Goal: Communication & Community: Answer question/provide support

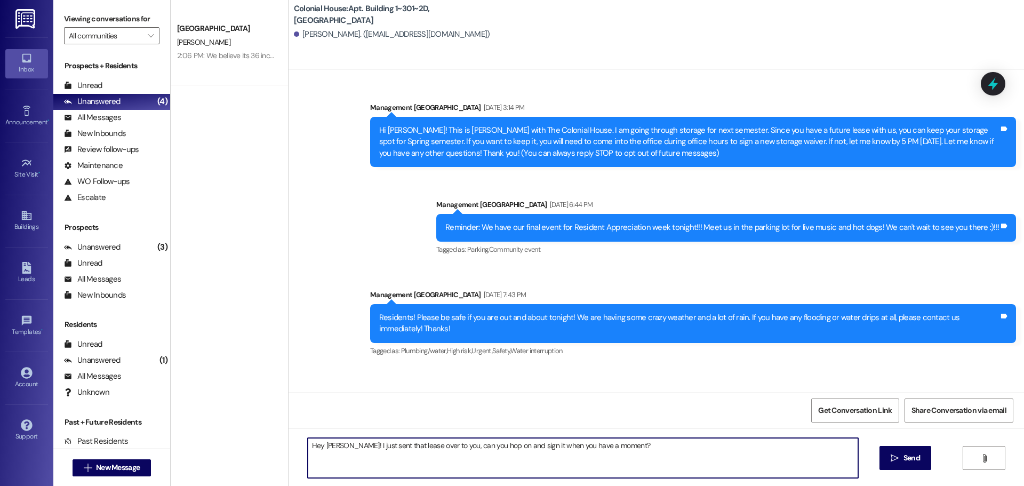
scroll to position [9563, 0]
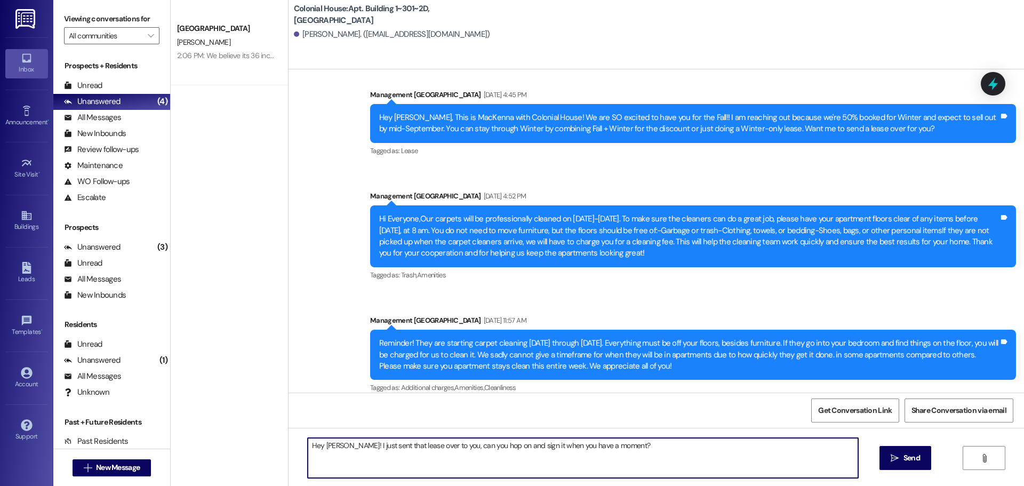
click at [463, 441] on textarea "Hey Ashlyn! I just sent that lease over to you, can you hop on and sign it when…" at bounding box center [583, 458] width 551 height 40
click at [607, 452] on textarea "Hey Ashlyn! I just sent that lease over to you, can you hop on and sign it when…" at bounding box center [583, 458] width 551 height 40
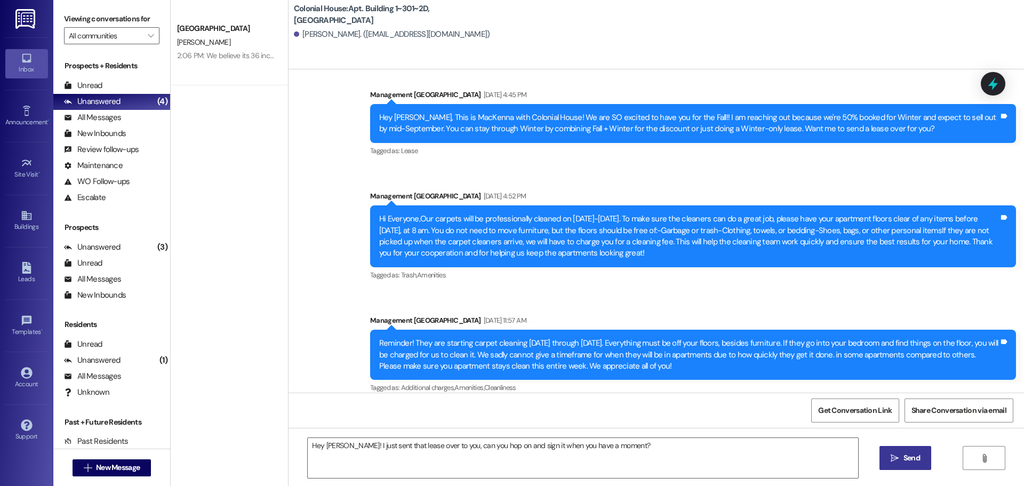
click at [910, 454] on span "Send" at bounding box center [912, 457] width 17 height 11
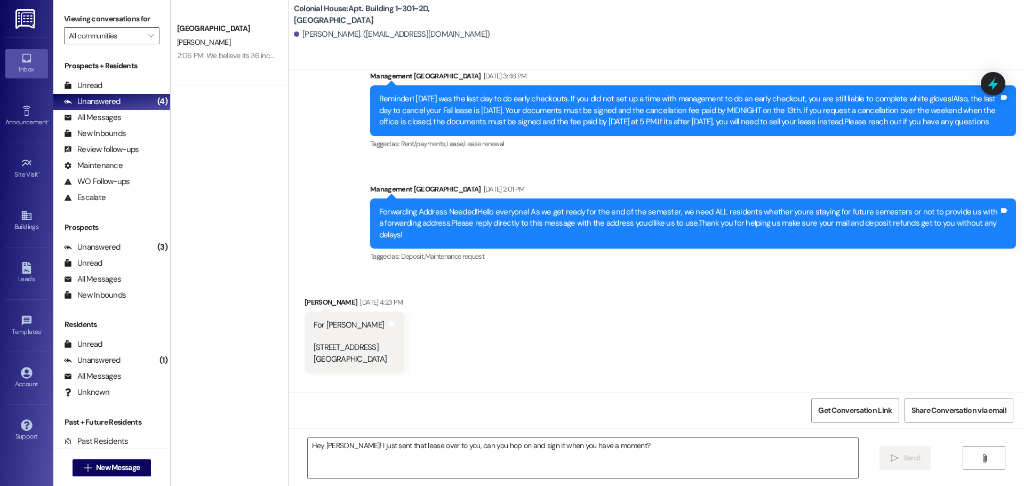
scroll to position [7846, 0]
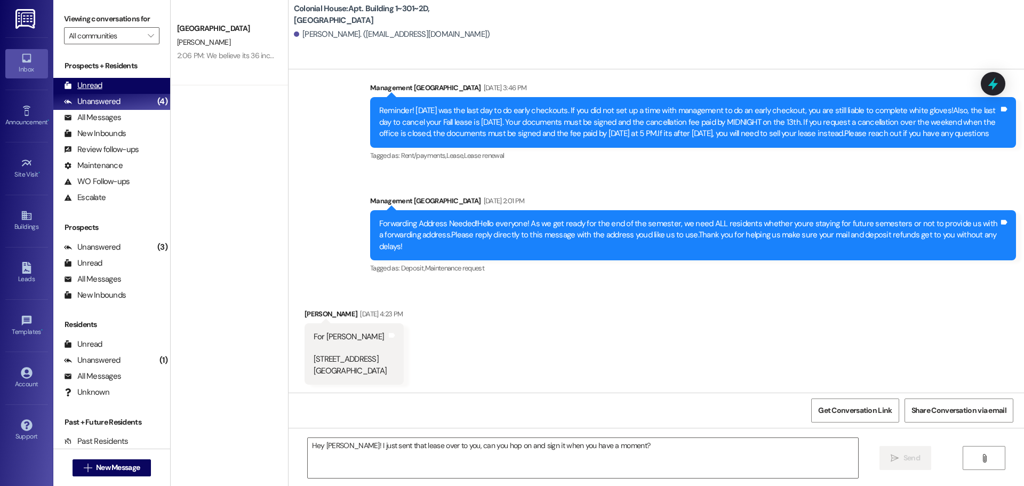
click at [96, 83] on div "Unread" at bounding box center [83, 85] width 38 height 11
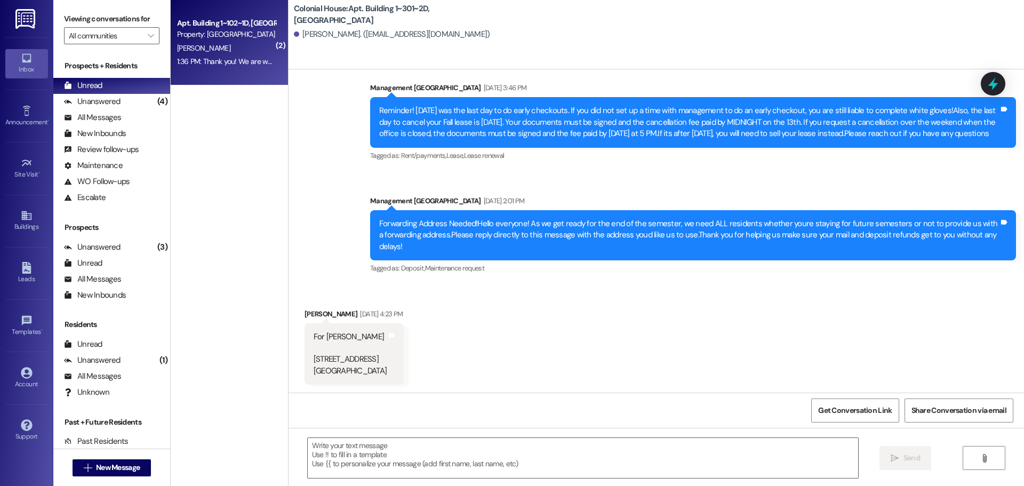
click at [192, 61] on div "1:36 PM: Thank you! We are waiting on your guarantors signature, will you conta…" at bounding box center [346, 62] width 338 height 10
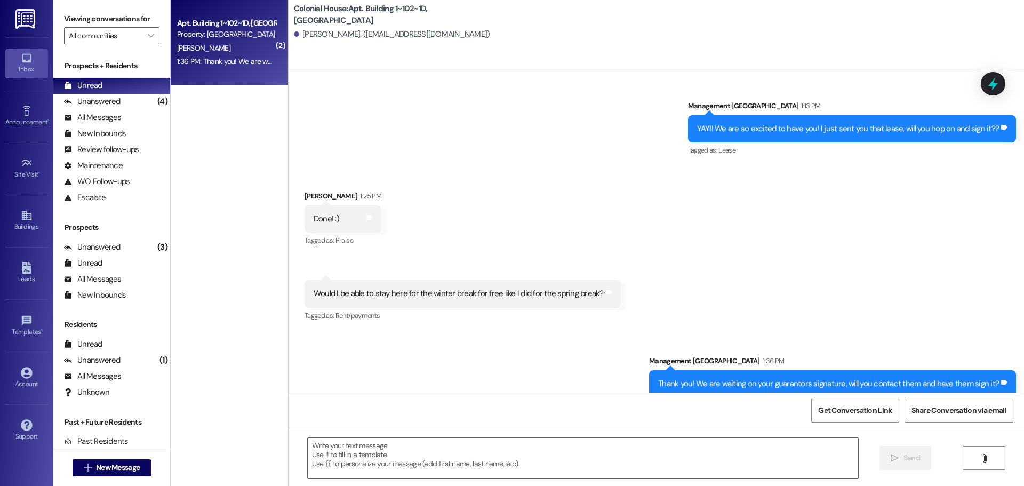
scroll to position [14352, 0]
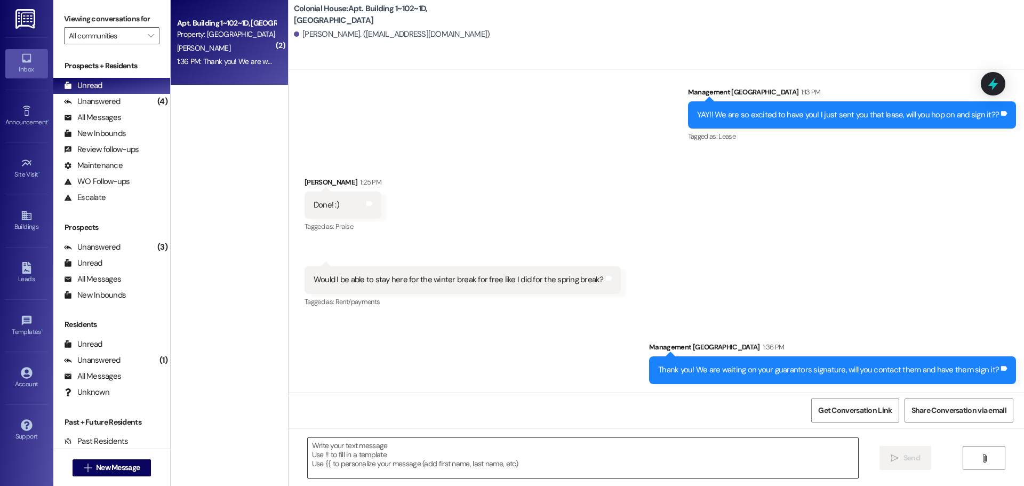
click at [356, 466] on textarea at bounding box center [583, 458] width 551 height 40
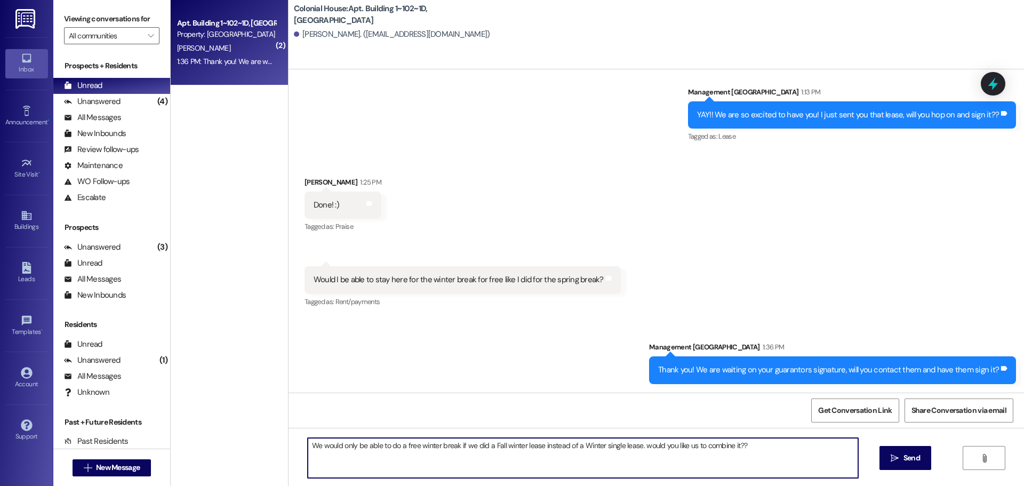
type textarea "We would only be able to do a free winter break if we did a Fall winter lease i…"
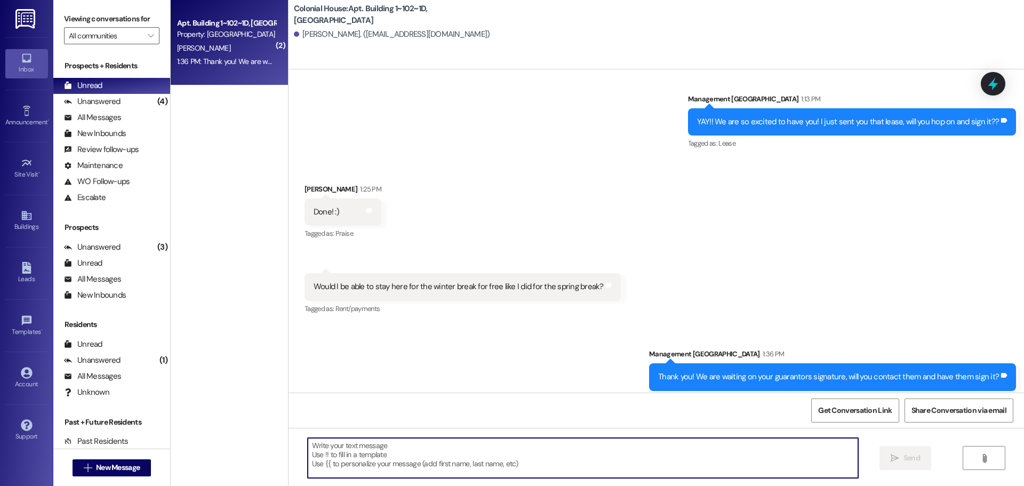
scroll to position [14427, 0]
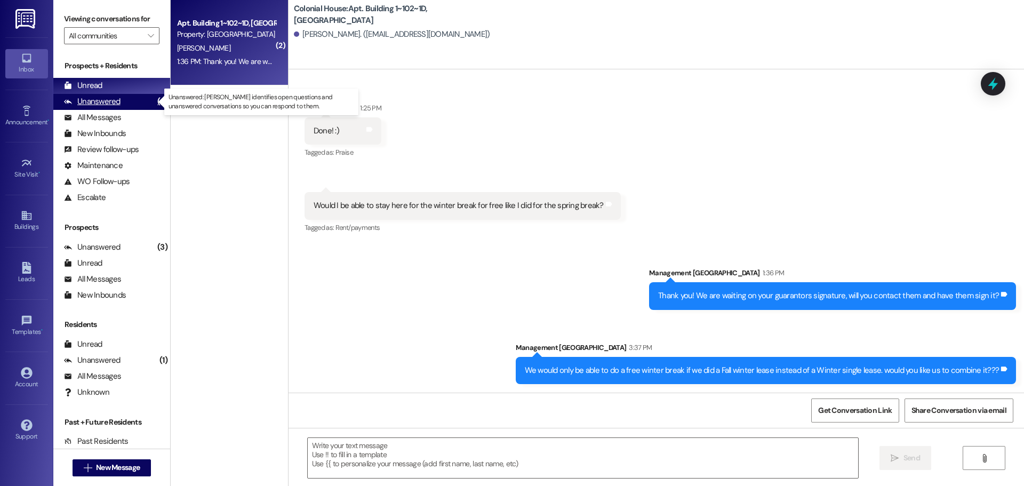
click at [98, 101] on div "Unanswered" at bounding box center [92, 101] width 57 height 11
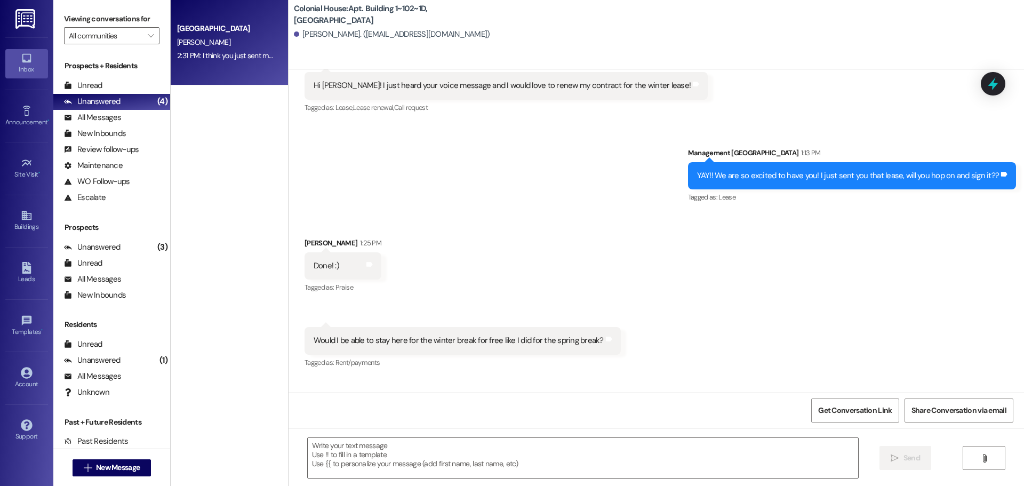
scroll to position [14278, 0]
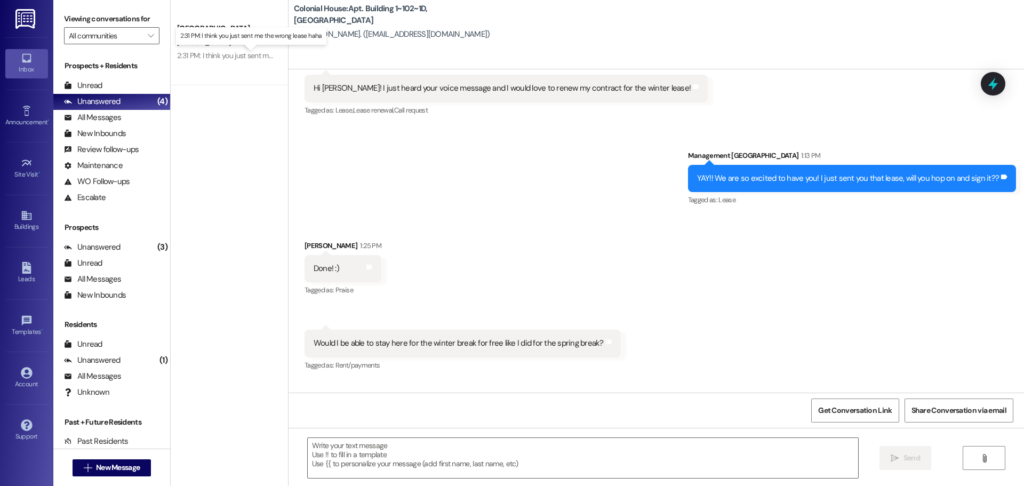
click at [238, 57] on div "2:31 PM: I think you just sent me the wrong lease haha 2:31 PM: I think you jus…" at bounding box center [259, 56] width 164 height 10
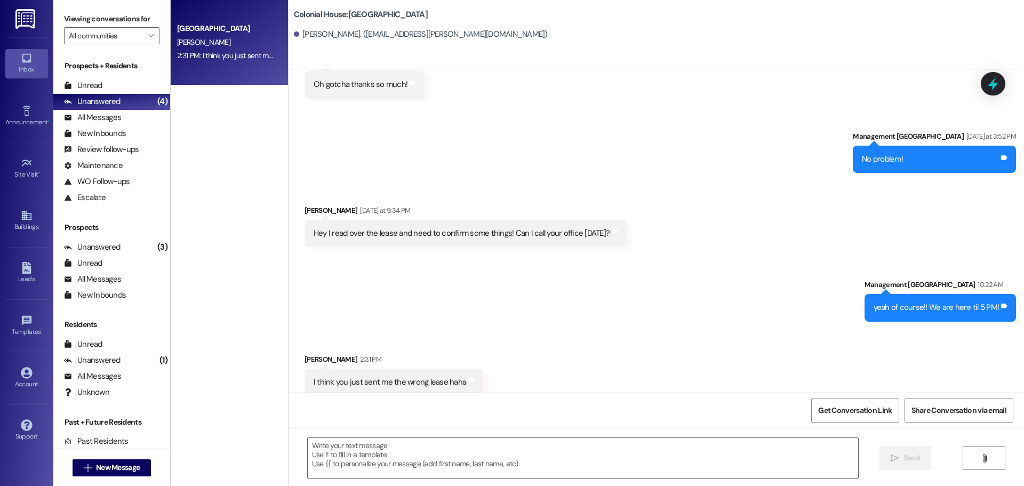
scroll to position [3199, 0]
click at [426, 451] on textarea at bounding box center [583, 458] width 551 height 40
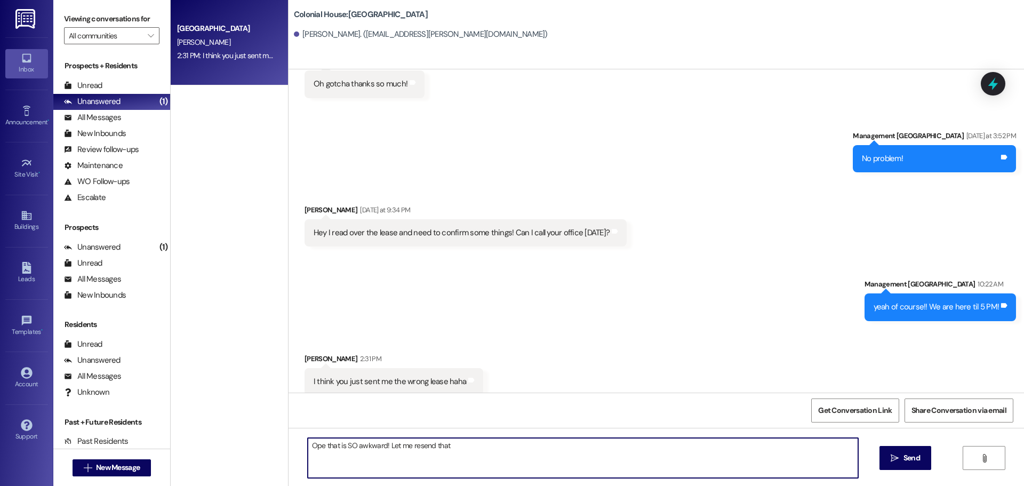
type textarea "Ope that is SO awkward! Let me resend that!"
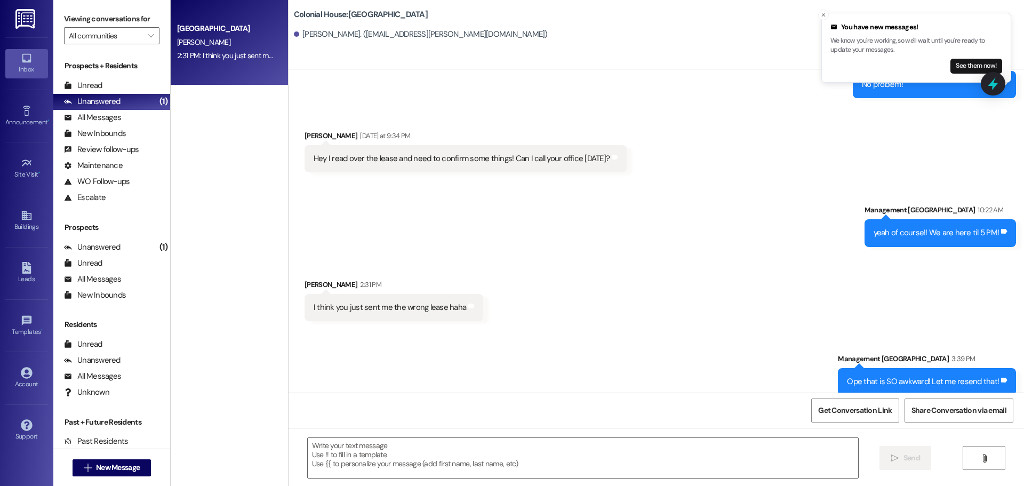
scroll to position [3346, 0]
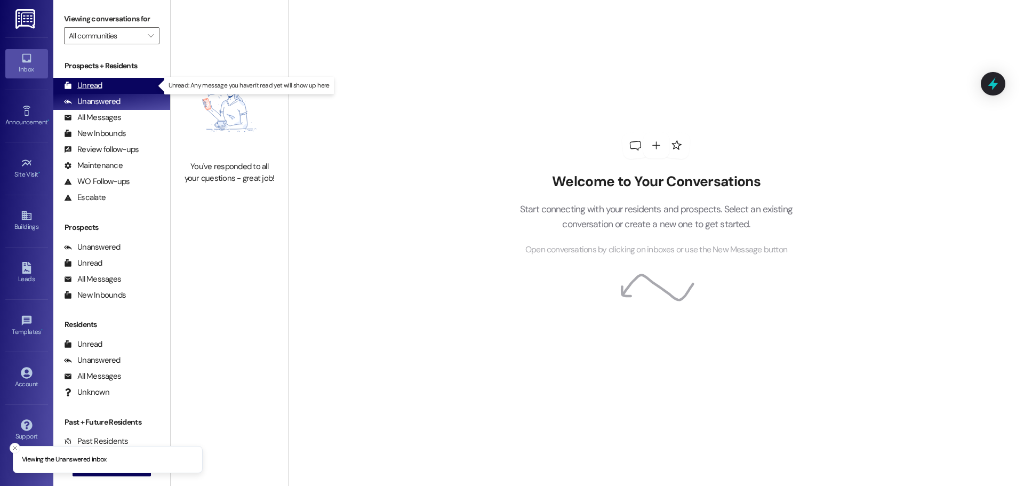
click at [135, 85] on div "Unread (0)" at bounding box center [111, 86] width 117 height 16
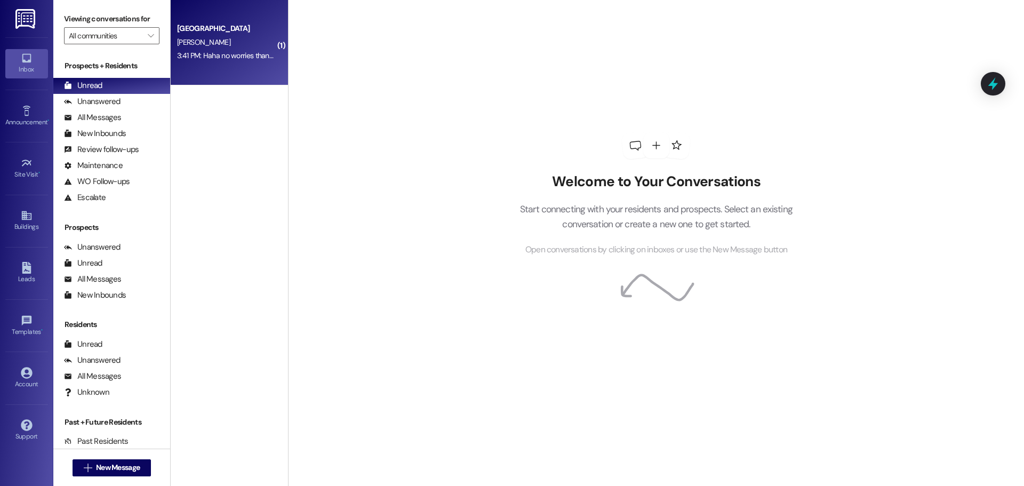
click at [243, 55] on div "3:41 PM: Haha no worries thank you! 3:41 PM: Haha no worries thank you!" at bounding box center [232, 56] width 110 height 10
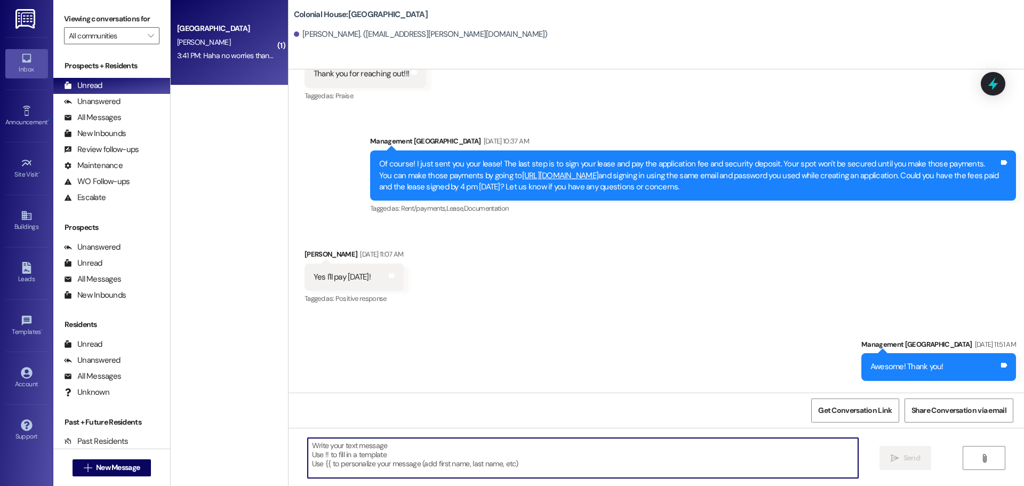
click at [345, 467] on textarea at bounding box center [583, 458] width 551 height 40
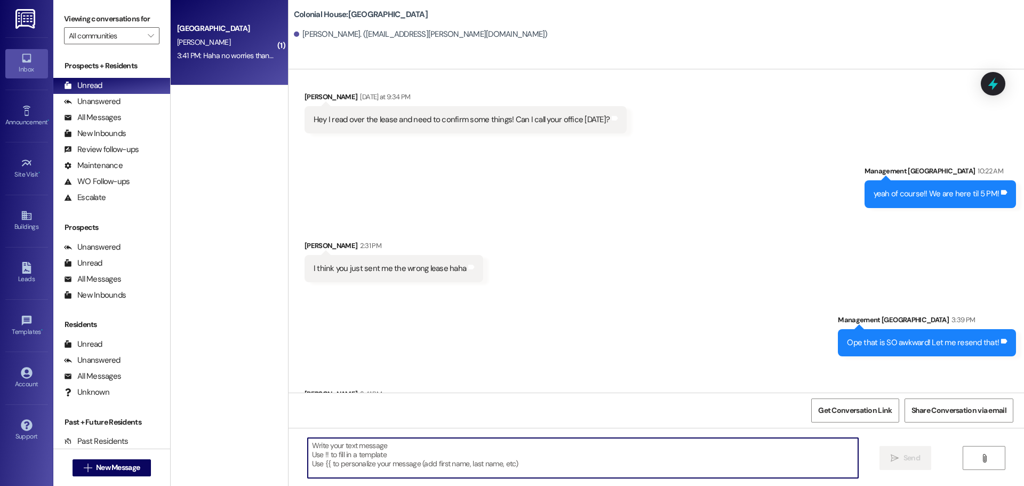
scroll to position [3346, 0]
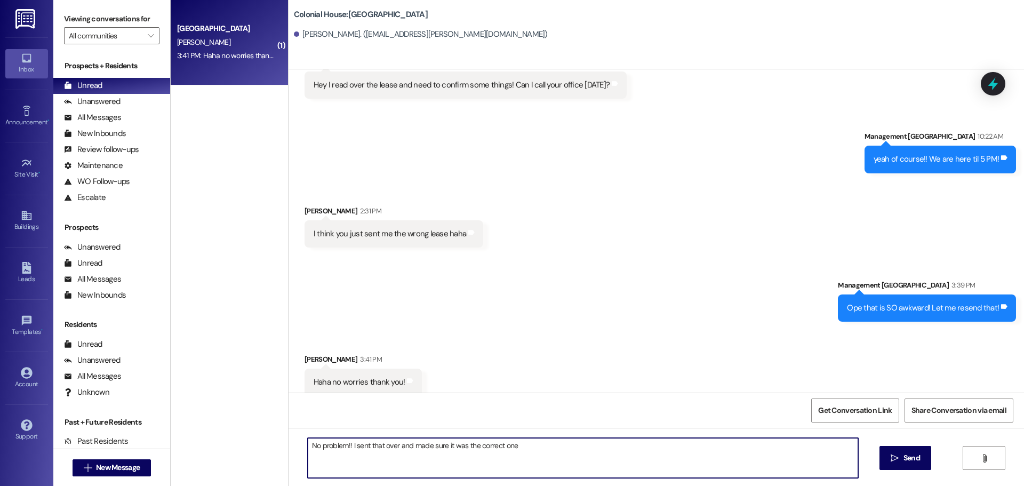
type textarea "No problem!! I sent that over and made sure it was the correct one!"
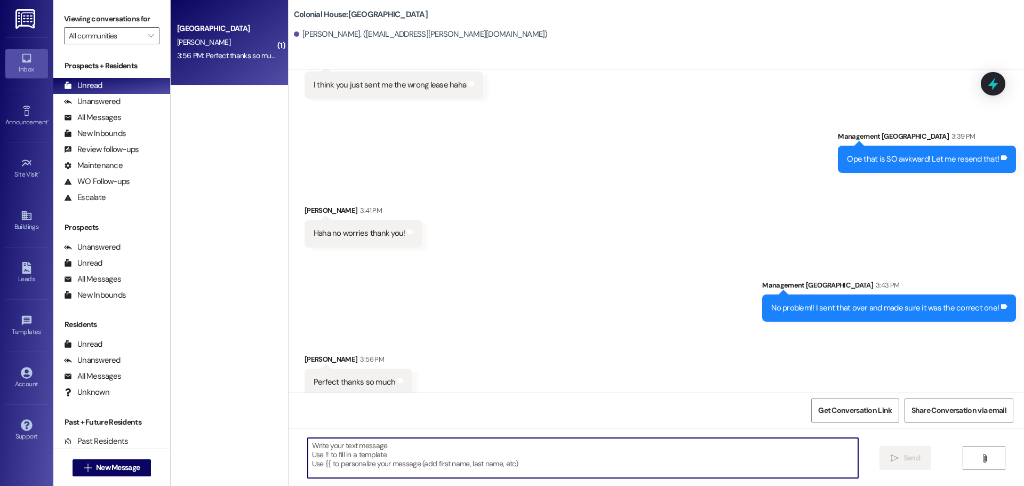
scroll to position [3496, 0]
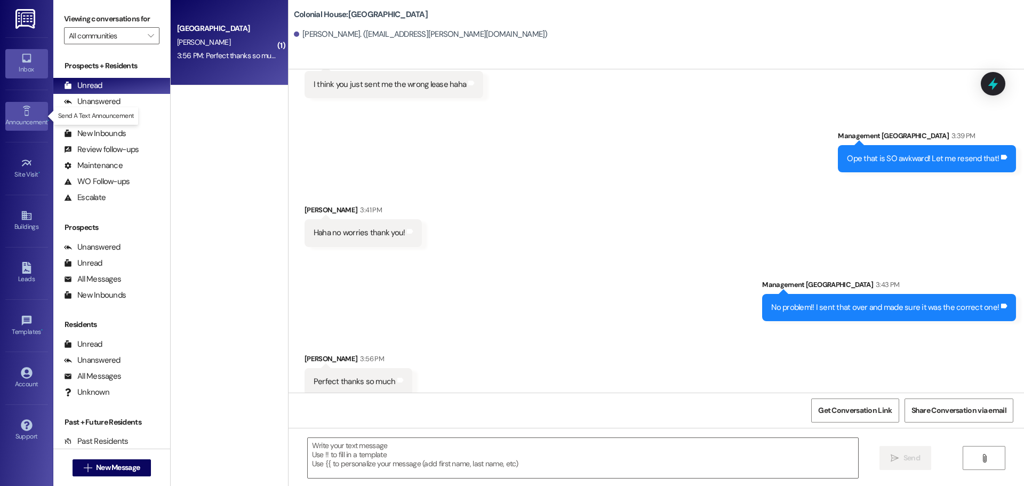
click at [32, 102] on link "Announcement •" at bounding box center [26, 116] width 43 height 29
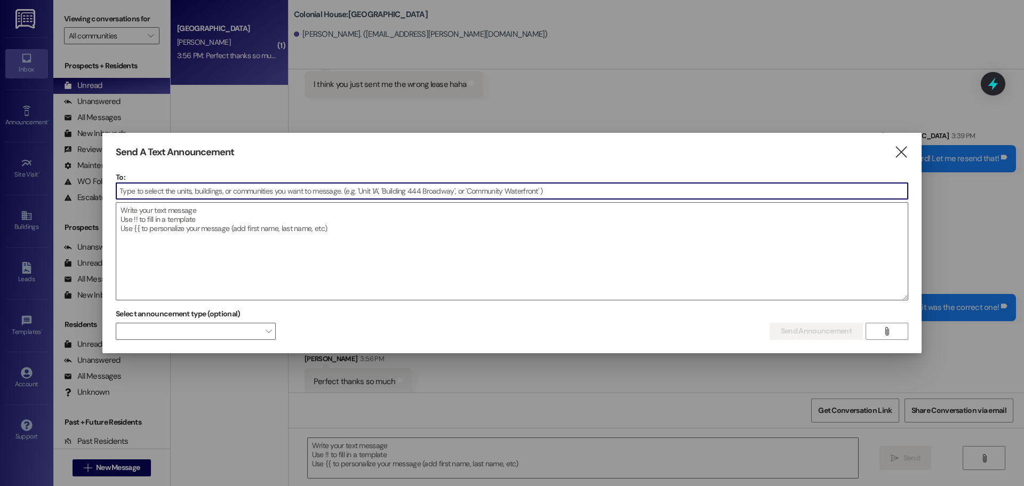
click at [261, 188] on input at bounding box center [512, 191] width 792 height 16
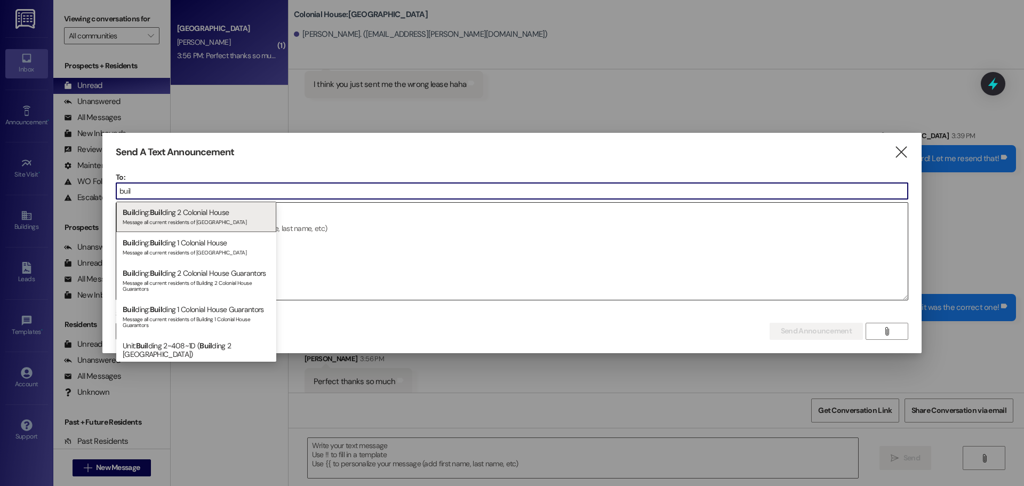
type input "buil"
click at [186, 213] on div "Buil ding: Buil ding 2 Colonial House Message all current residents of Building…" at bounding box center [196, 217] width 160 height 30
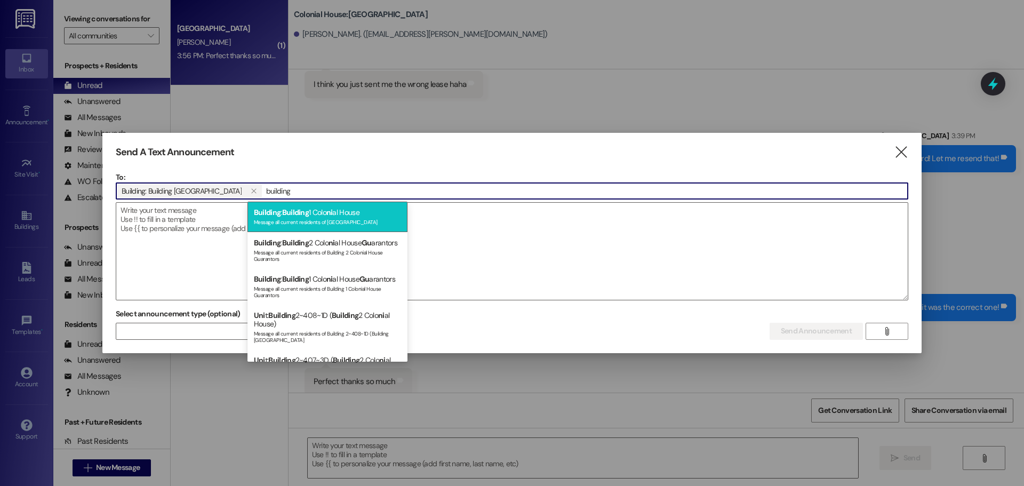
type input "building"
click at [306, 212] on span "Building" at bounding box center [295, 213] width 27 height 10
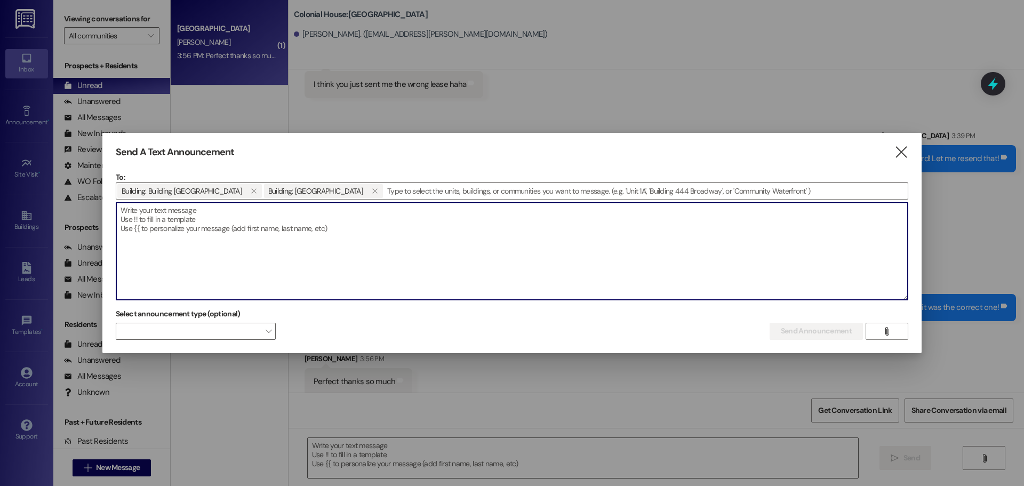
click at [234, 213] on textarea at bounding box center [512, 251] width 792 height 97
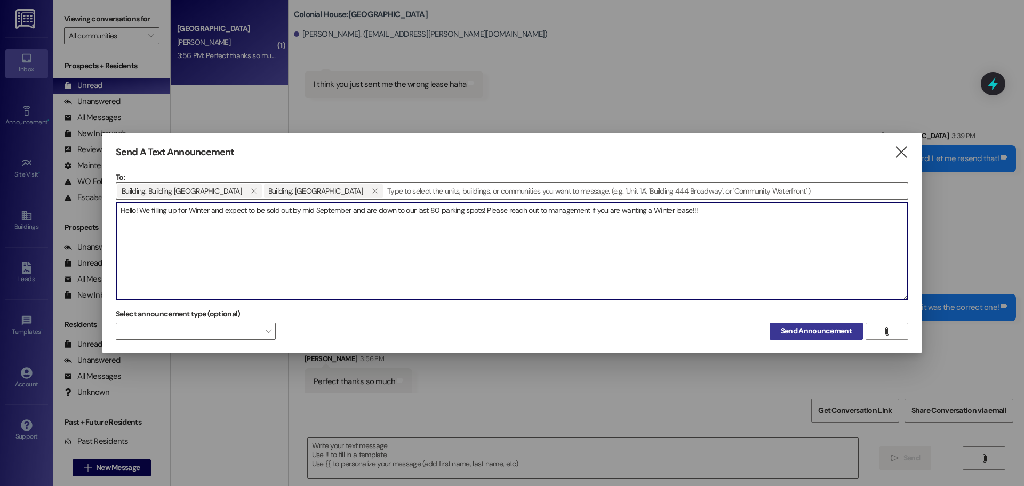
type textarea "Hello! We filling up for Winter and expect to be sold out by mid September and …"
click at [798, 332] on span "Send Announcement" at bounding box center [816, 330] width 71 height 11
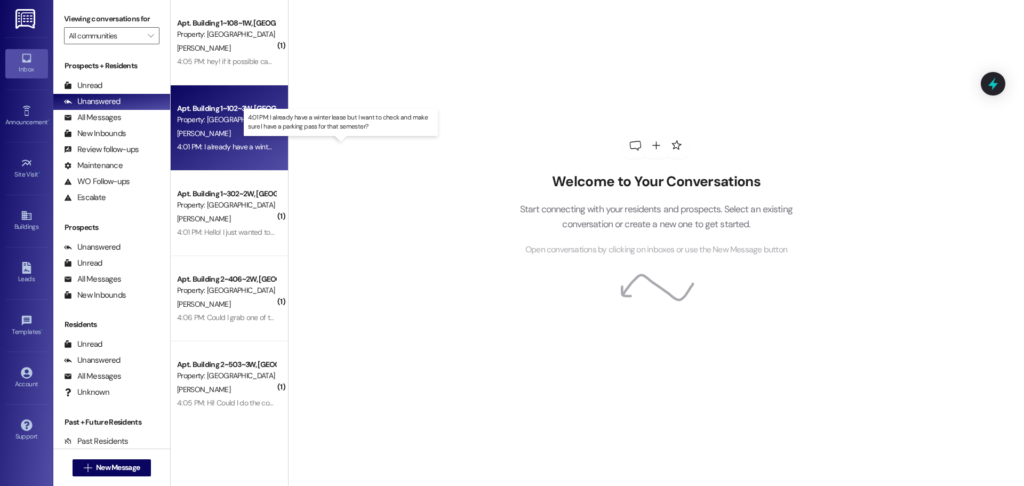
click at [192, 142] on div "4:01 PM: I already have a winter lease but I want to check and make sure I have…" at bounding box center [351, 147] width 349 height 10
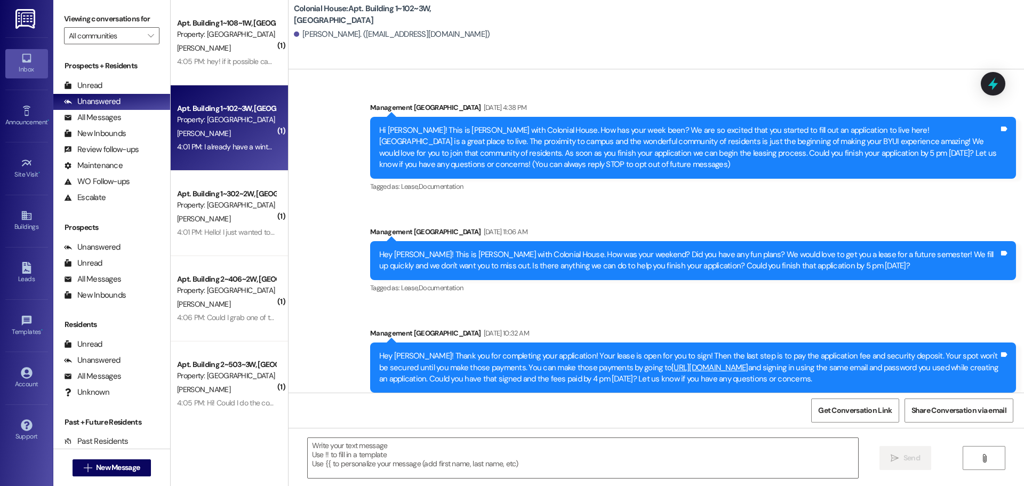
scroll to position [7456, 0]
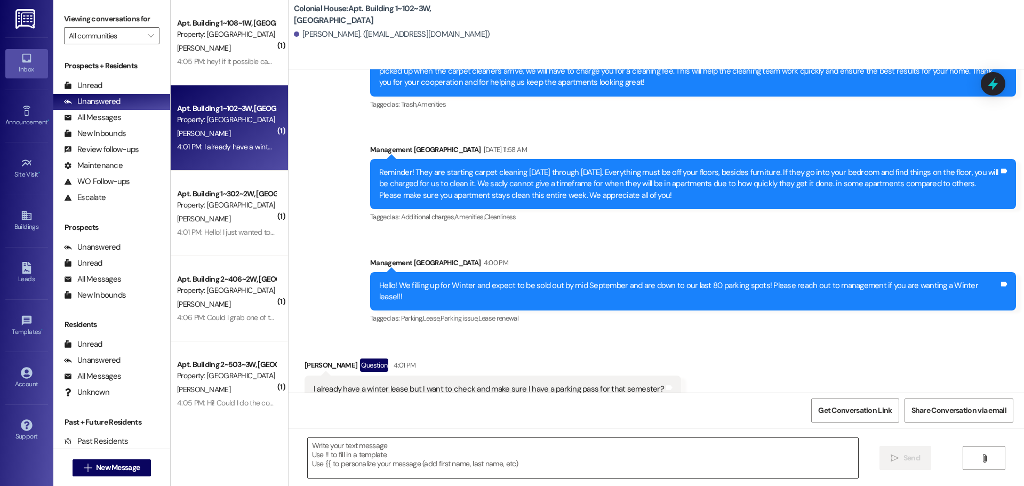
click at [401, 457] on textarea at bounding box center [583, 458] width 551 height 40
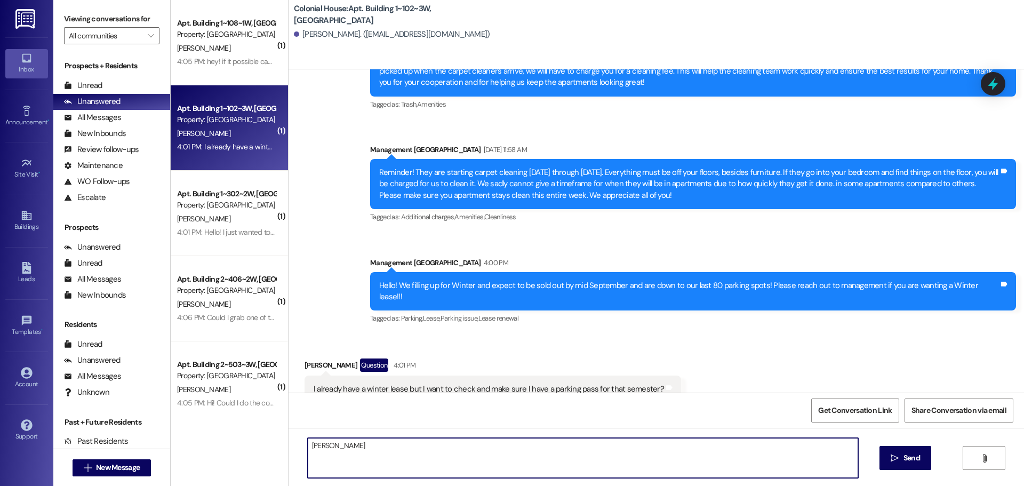
click at [340, 445] on textarea "Adilyn stu" at bounding box center [583, 458] width 551 height 40
drag, startPoint x: 330, startPoint y: 447, endPoint x: 339, endPoint y: 467, distance: 22.5
click at [339, 467] on textarea "Adilyn stu" at bounding box center [583, 458] width 551 height 40
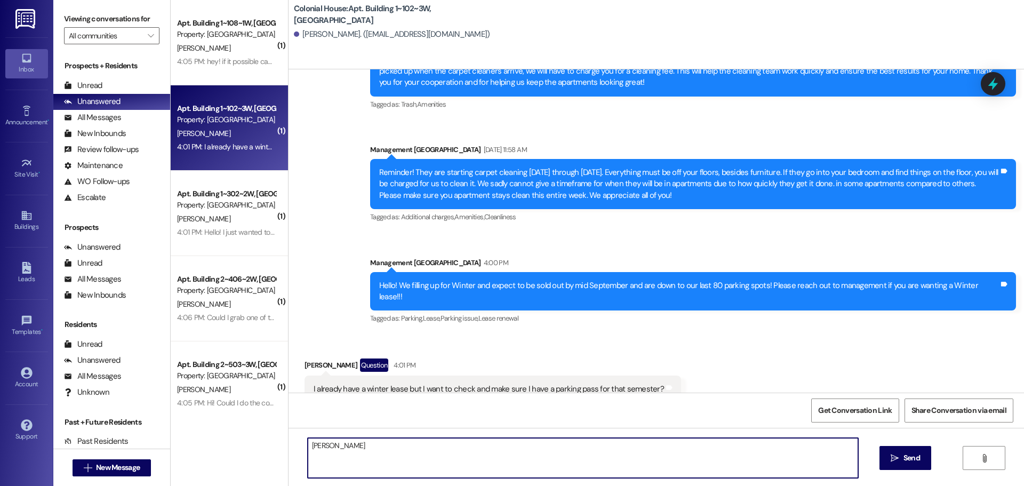
click at [346, 439] on textarea "Adilyn stu" at bounding box center [583, 458] width 551 height 40
type textarea "Adilyn stu"
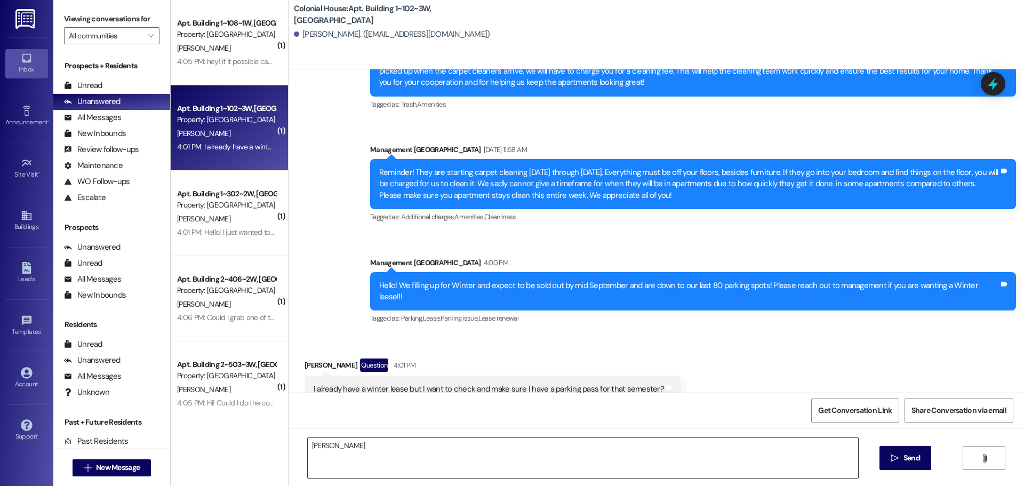
click at [331, 459] on textarea "Adilyn stu" at bounding box center [583, 458] width 551 height 40
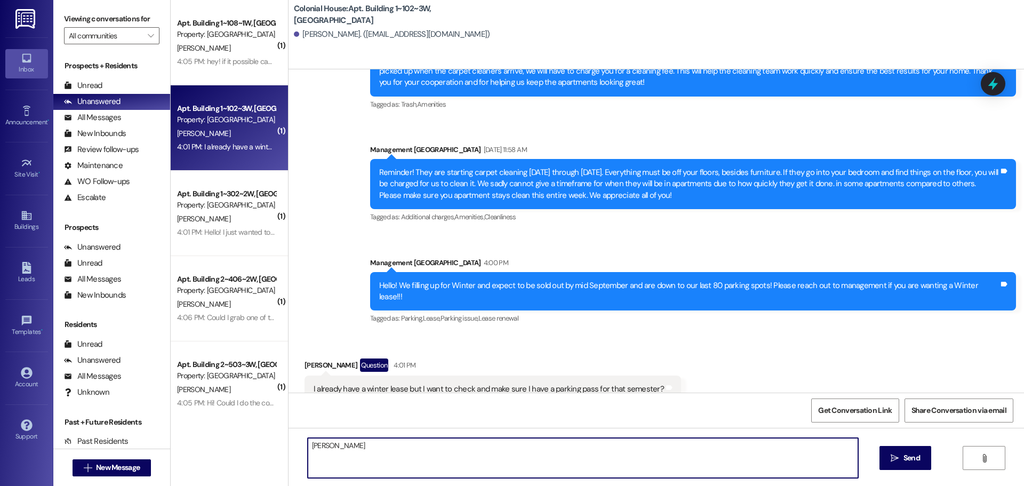
click at [331, 459] on textarea "Adilyn stu" at bounding box center [583, 458] width 551 height 40
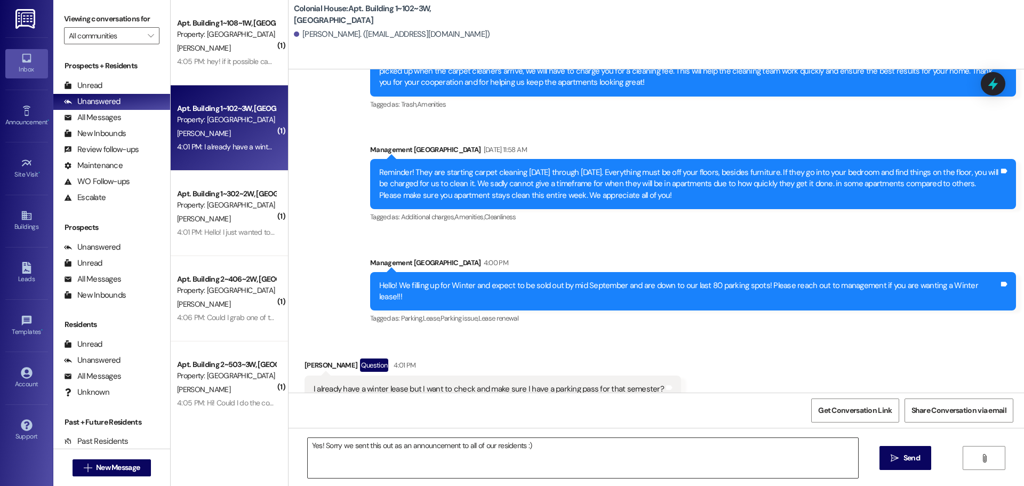
drag, startPoint x: 576, startPoint y: 451, endPoint x: 559, endPoint y: 453, distance: 17.1
click at [576, 451] on textarea "Yes! Sorry we sent this out as an announcement to all of our residents :)" at bounding box center [583, 458] width 551 height 40
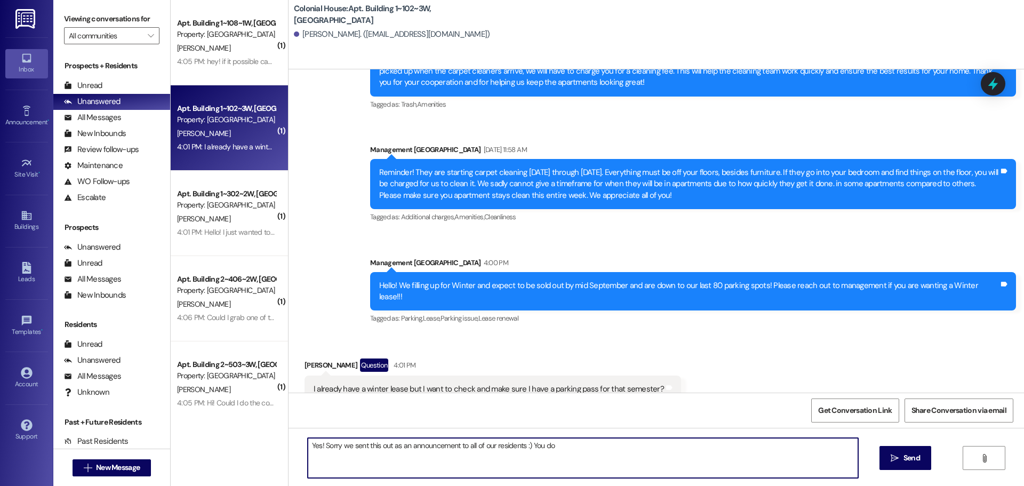
type textarea "Yes! Sorry we sent this out as an announcement to all of our residents :) You d…"
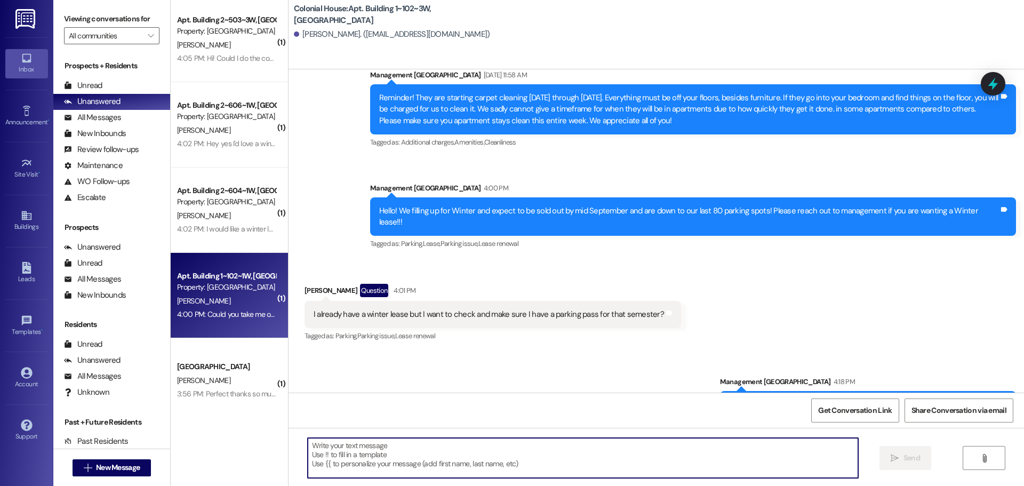
scroll to position [358, 0]
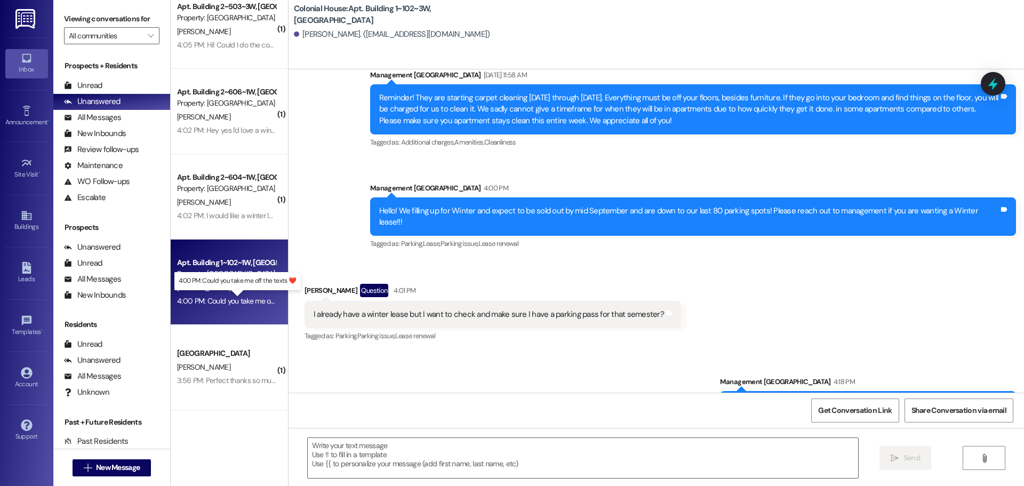
click at [212, 298] on div "4:00 PM: Could you take me off the texts ❤️ 4:00 PM: Could you take me off the …" at bounding box center [246, 301] width 138 height 10
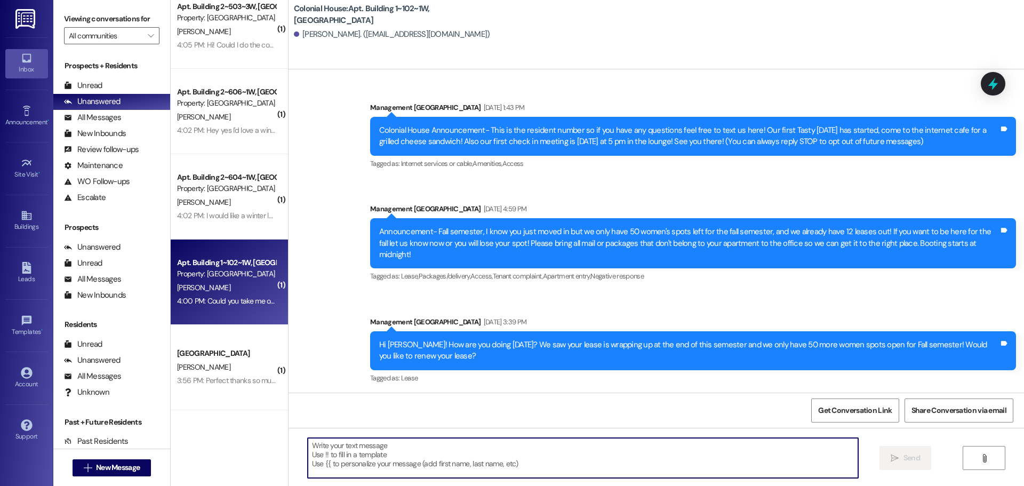
scroll to position [28033, 0]
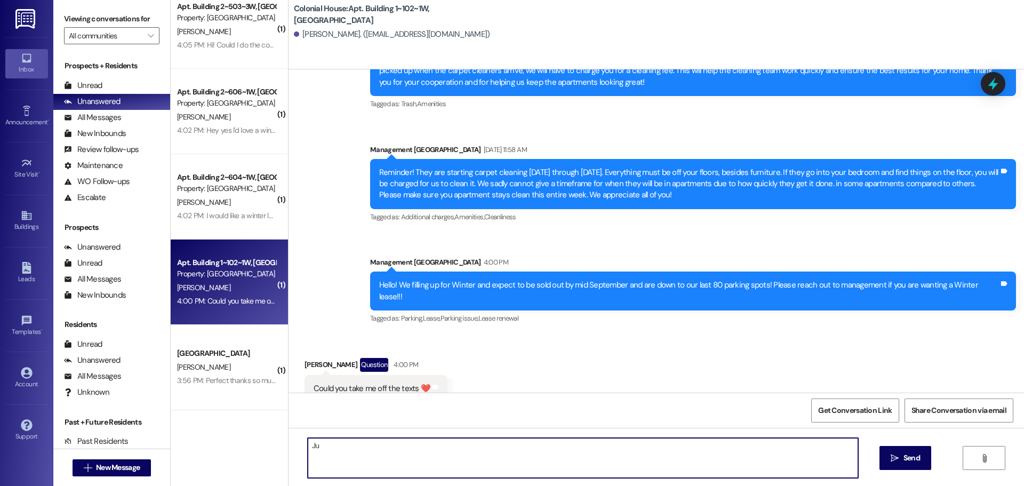
type textarea "J"
type textarea "Respond saying Stop! Our system won't remove you til we move you out of the sys…"
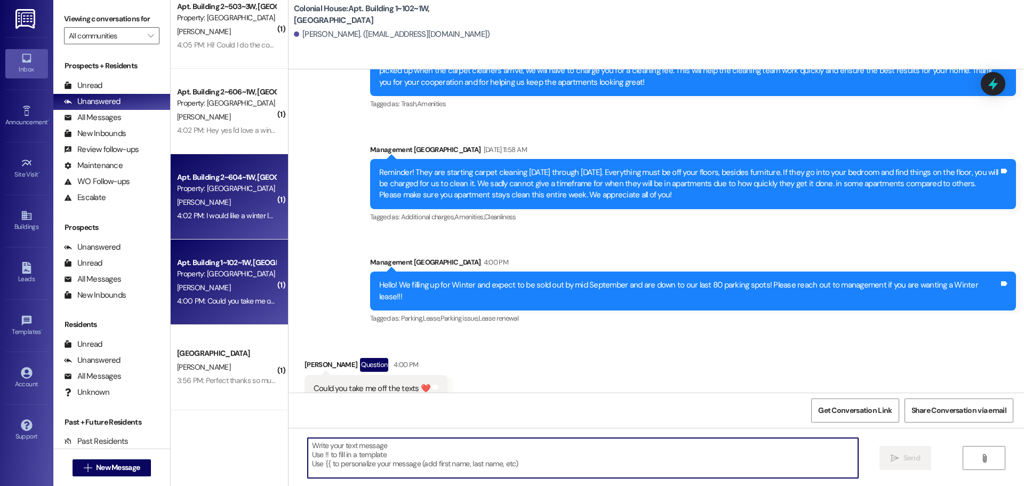
scroll to position [28033, 0]
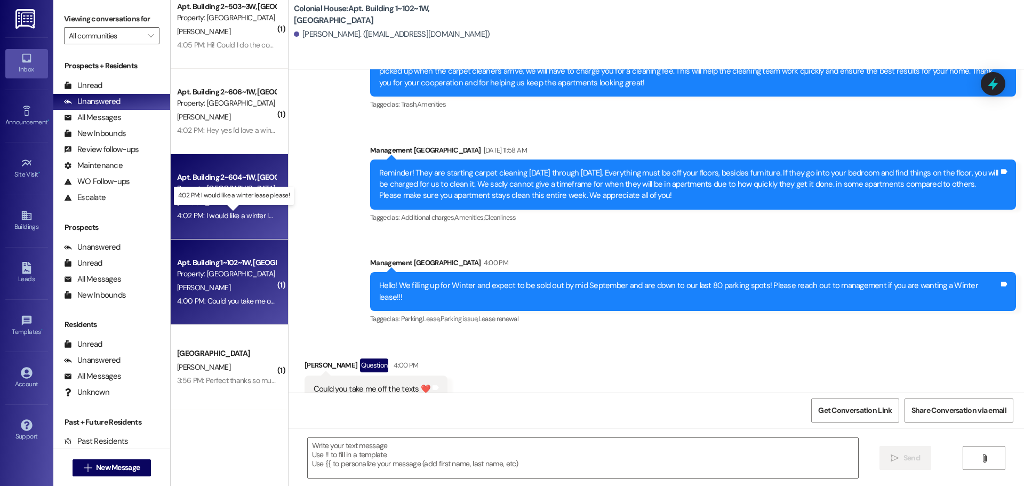
click at [219, 212] on div "4:02 PM: I would like a winter lease please! 4:02 PM: I would like a winter lea…" at bounding box center [242, 216] width 131 height 10
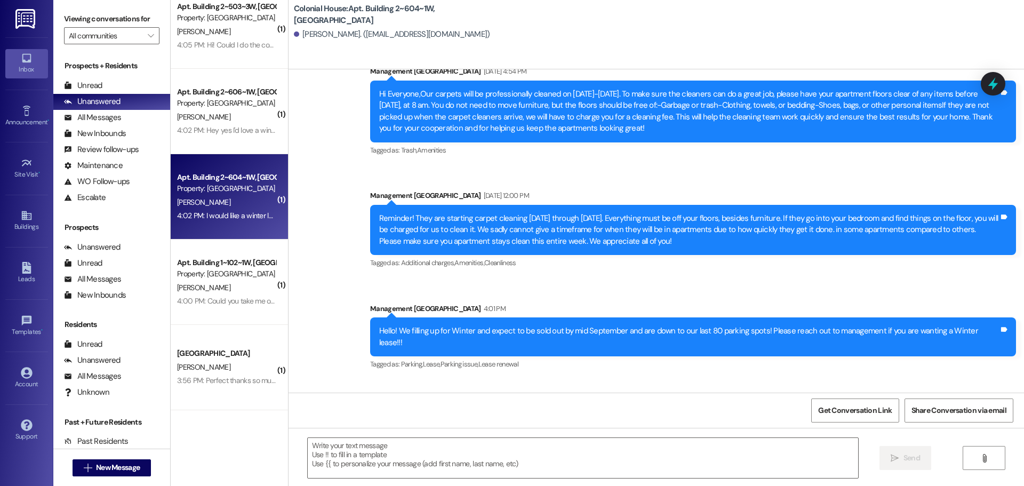
scroll to position [48983, 0]
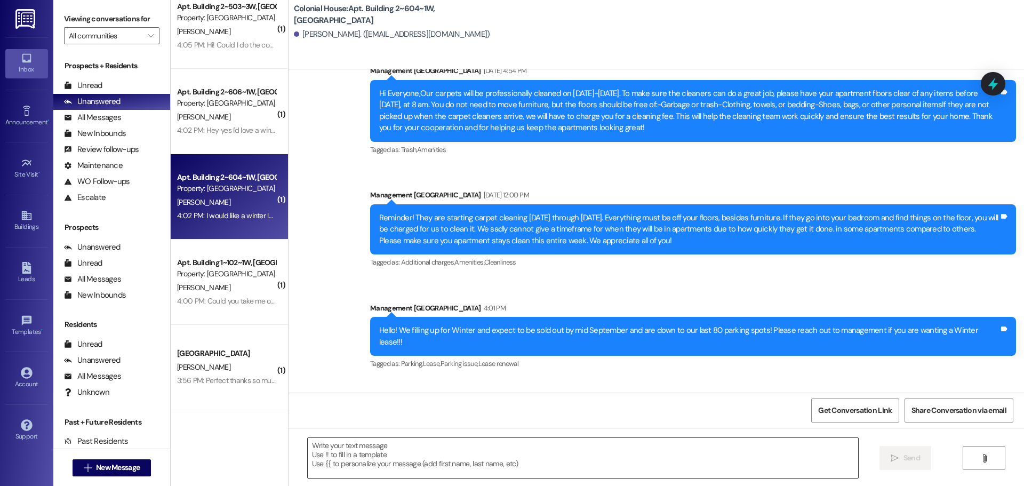
click at [373, 456] on textarea at bounding box center [583, 458] width 551 height 40
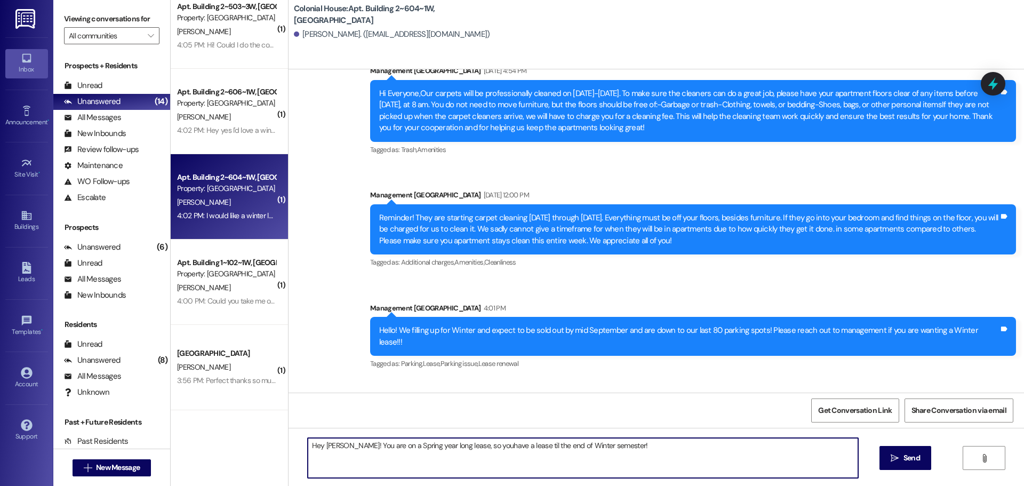
click at [478, 445] on textarea "Hey Stephen! You are on a Spring year long lease, so youhave a lease til the en…" at bounding box center [583, 458] width 551 height 40
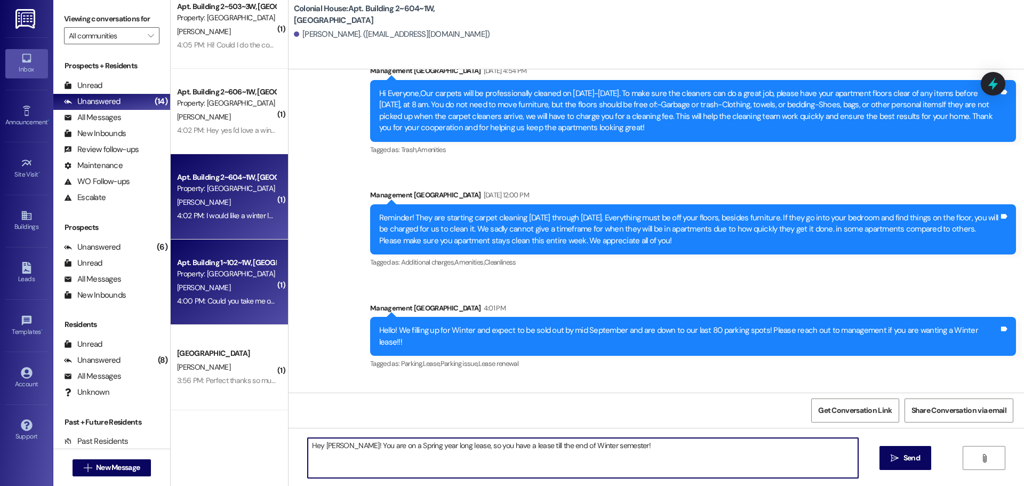
type textarea "Hey Stephen! You are on a Spring year long lease, so you have a lease till the …"
click at [909, 463] on span "Send" at bounding box center [912, 457] width 17 height 11
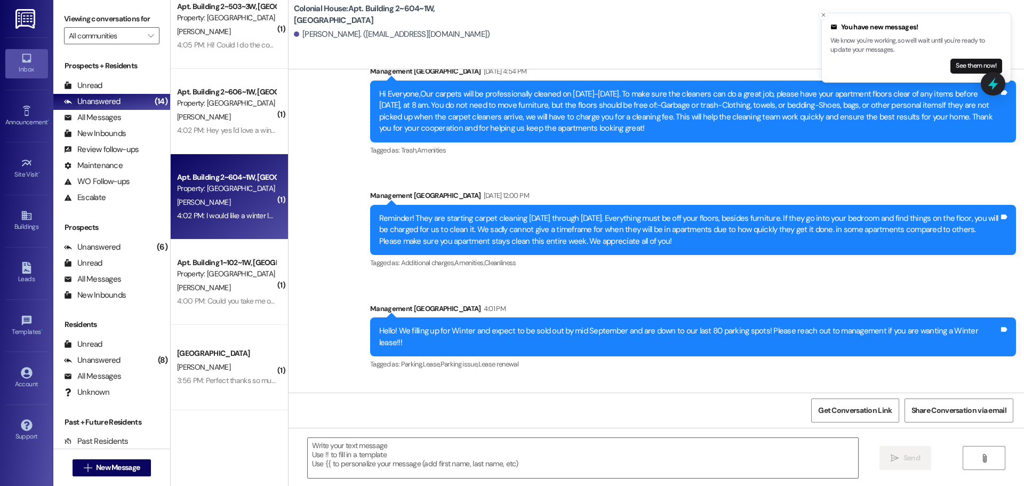
scroll to position [49131, 0]
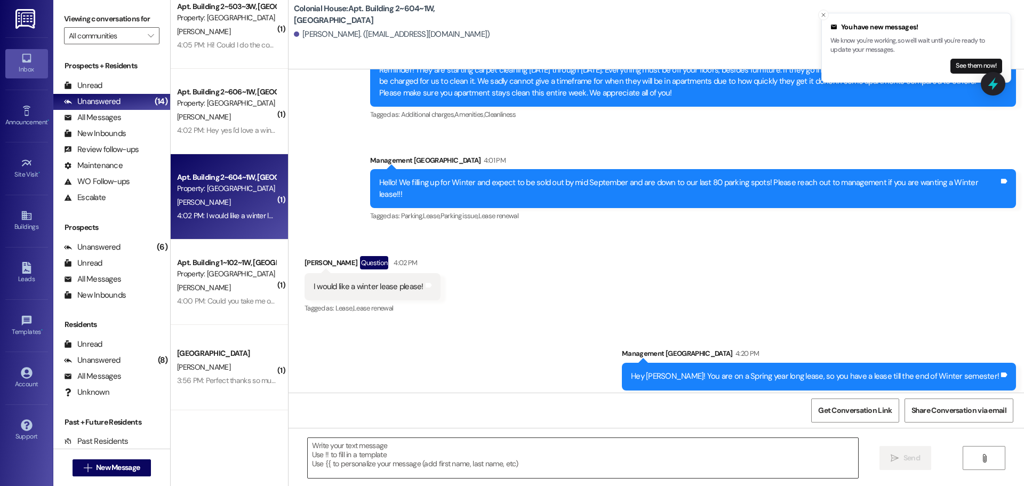
click at [508, 457] on textarea at bounding box center [583, 458] width 551 height 40
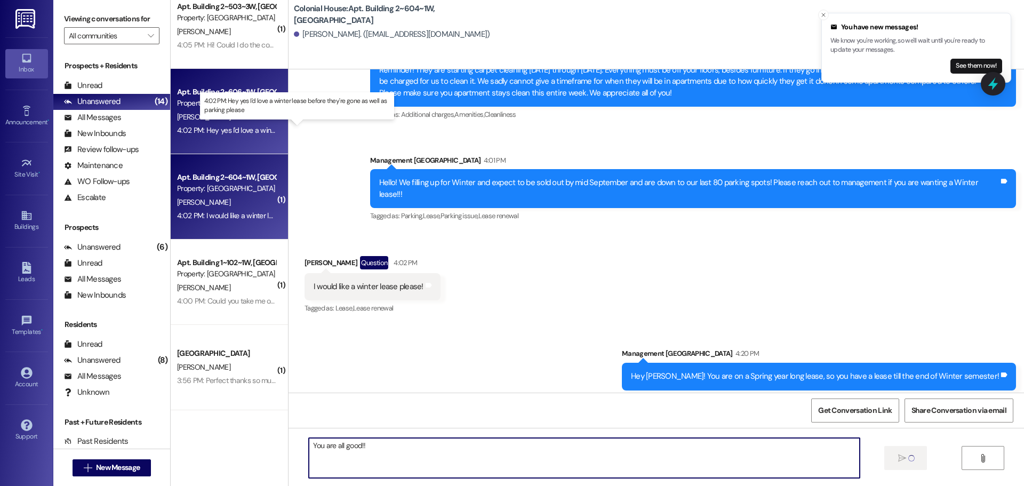
type textarea "You are all good!!"
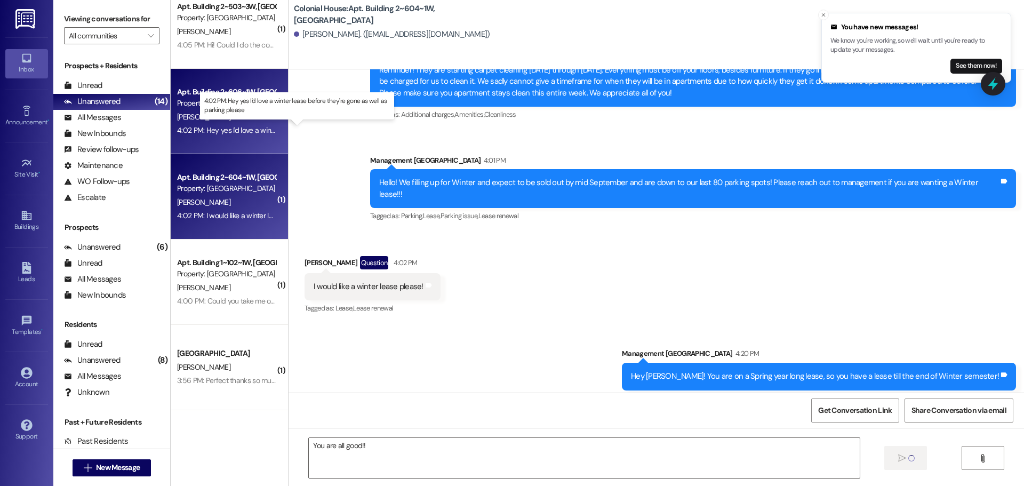
click at [216, 125] on div "4:02 PM: Hey yes I'd love a winter lease before they're gone as well as parking…" at bounding box center [308, 130] width 262 height 10
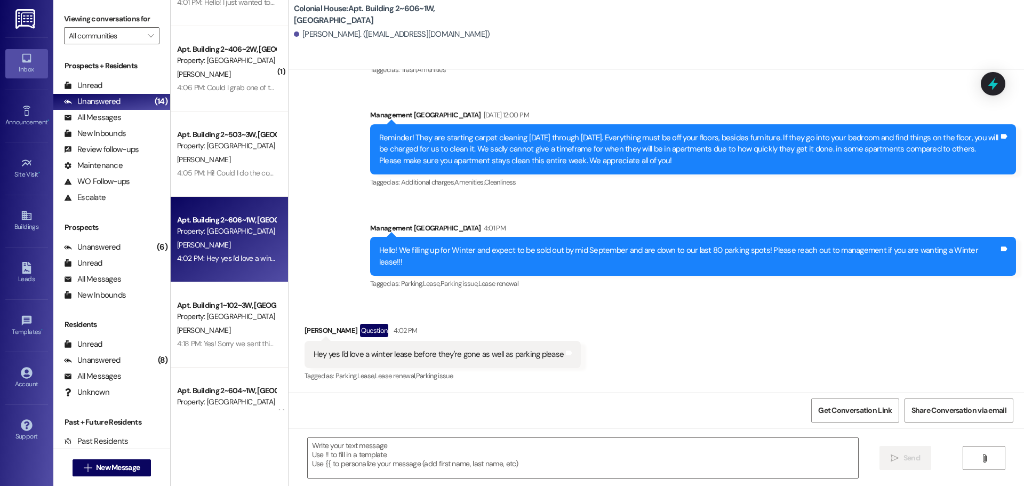
scroll to position [0, 0]
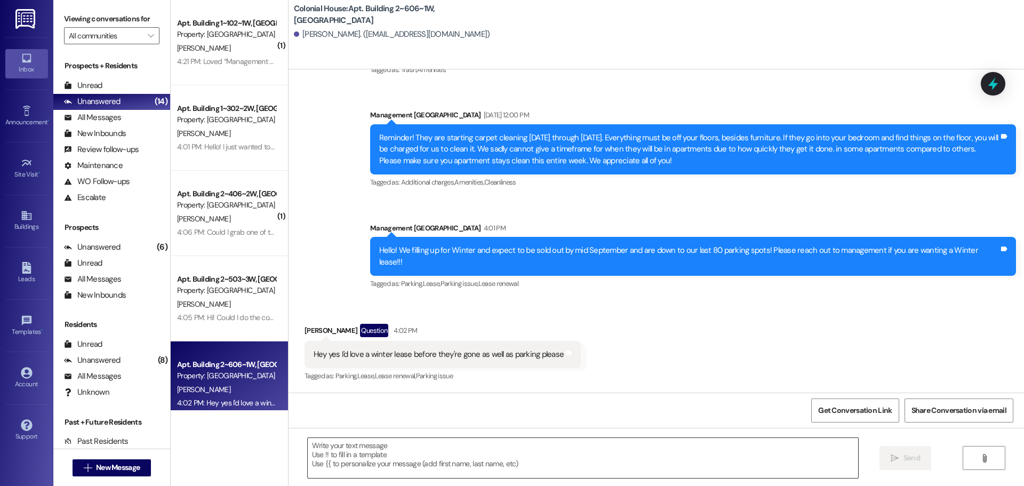
click at [337, 445] on textarea at bounding box center [583, 458] width 551 height 40
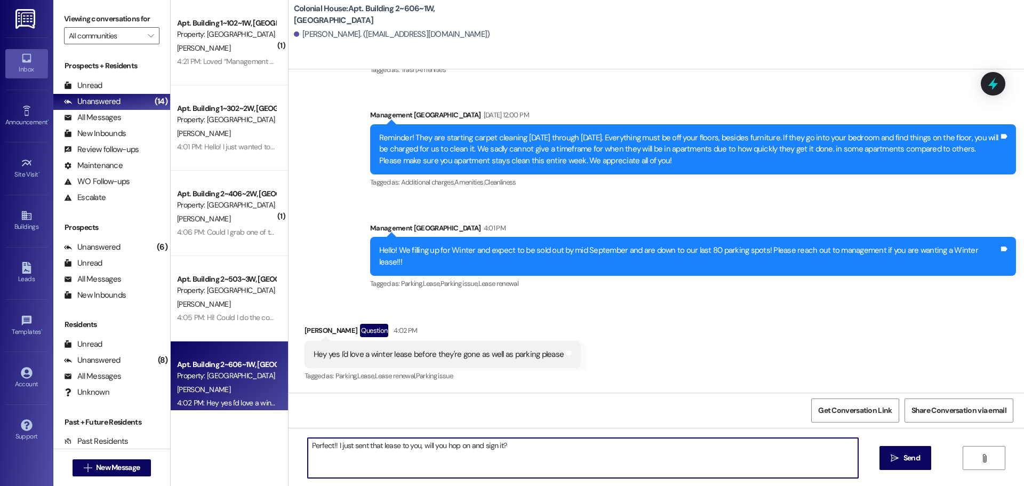
type textarea "Perfect!! I just sent that lease to you, will you hop on and sign it??"
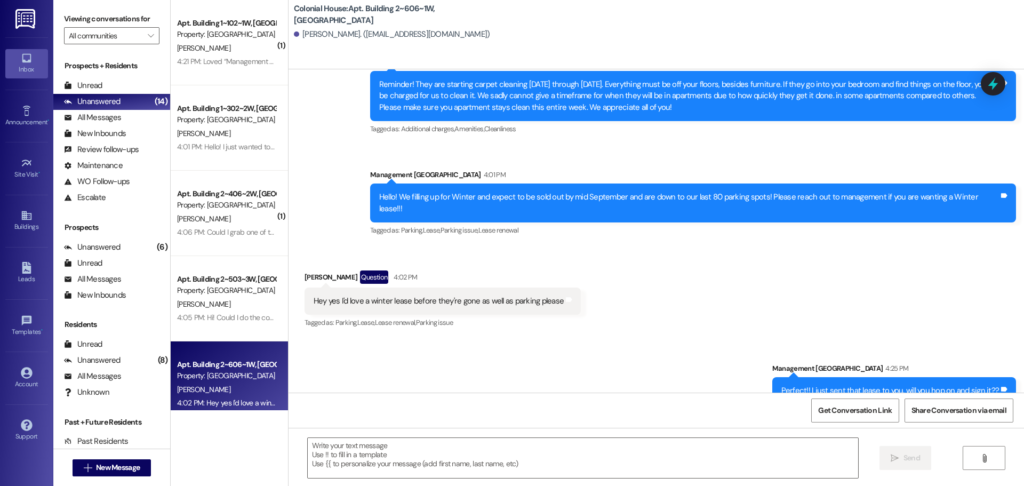
scroll to position [14595, 0]
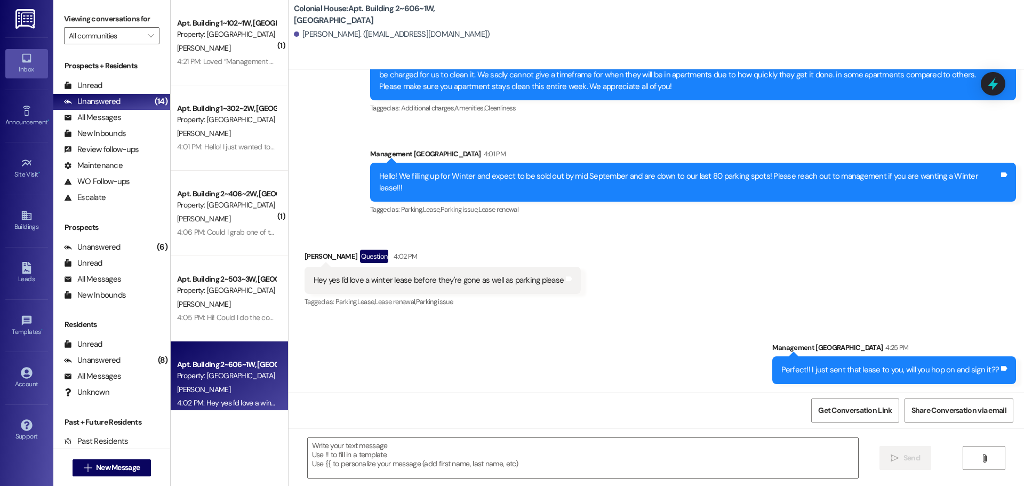
click at [847, 367] on div "Perfect!! I just sent that lease to you, will you hop on and sign it??" at bounding box center [891, 369] width 218 height 11
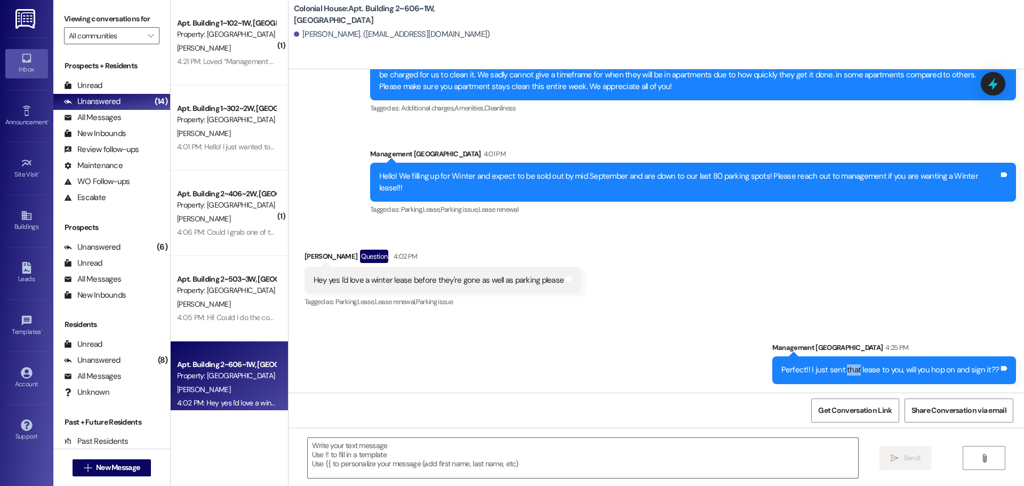
click at [847, 367] on div "Perfect!! I just sent that lease to you, will you hop on and sign it??" at bounding box center [891, 369] width 218 height 11
copy div "Perfect!! I just sent that lease to you, will you hop on and sign it?? Tags and…"
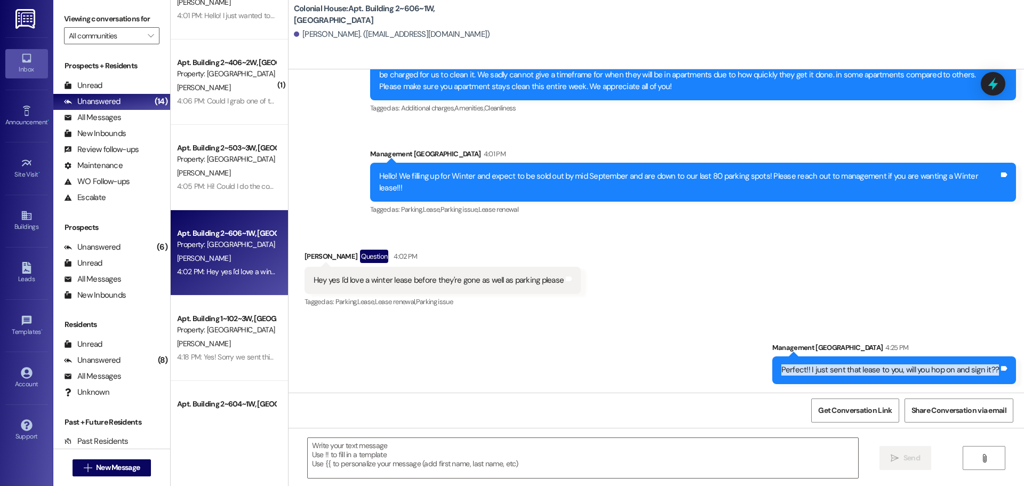
scroll to position [107, 0]
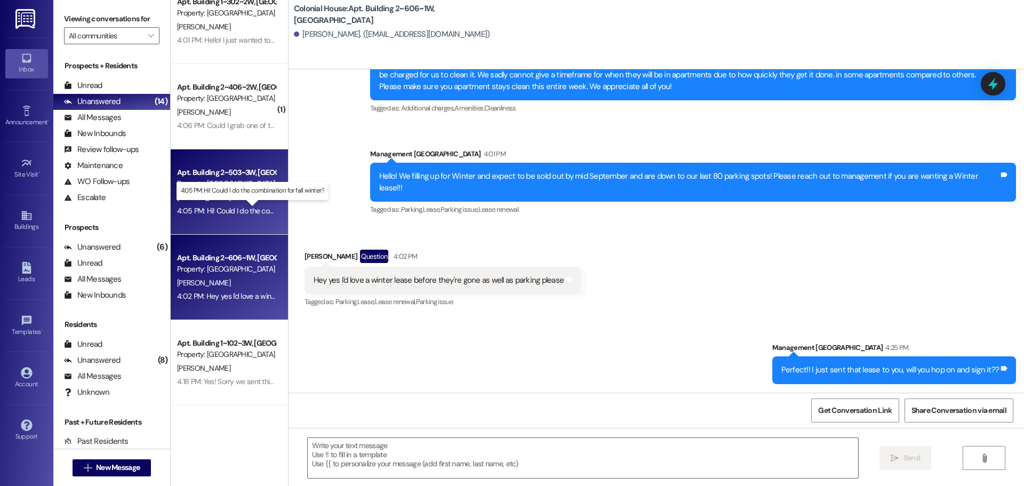
click at [206, 213] on div "4:05 PM: Hi! Could I do the combination for fall winter? 4:05 PM: Hi! Could I d…" at bounding box center [261, 211] width 168 height 10
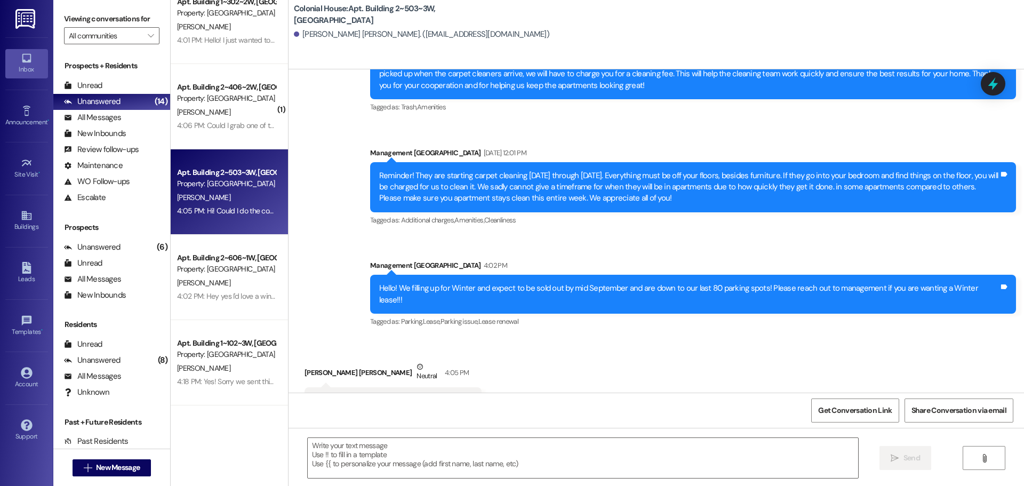
scroll to position [5071, 0]
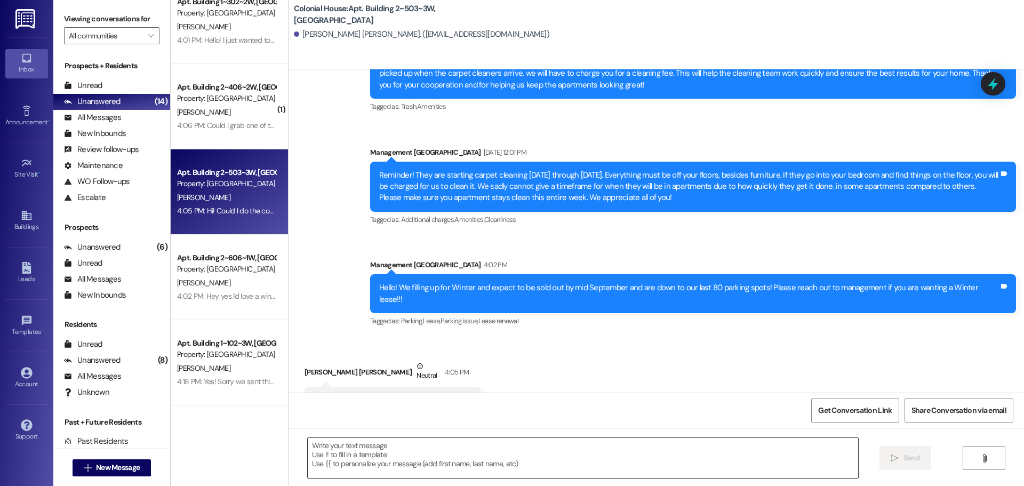
drag, startPoint x: 349, startPoint y: 439, endPoint x: 324, endPoint y: 444, distance: 25.6
click at [348, 438] on textarea at bounding box center [583, 458] width 551 height 40
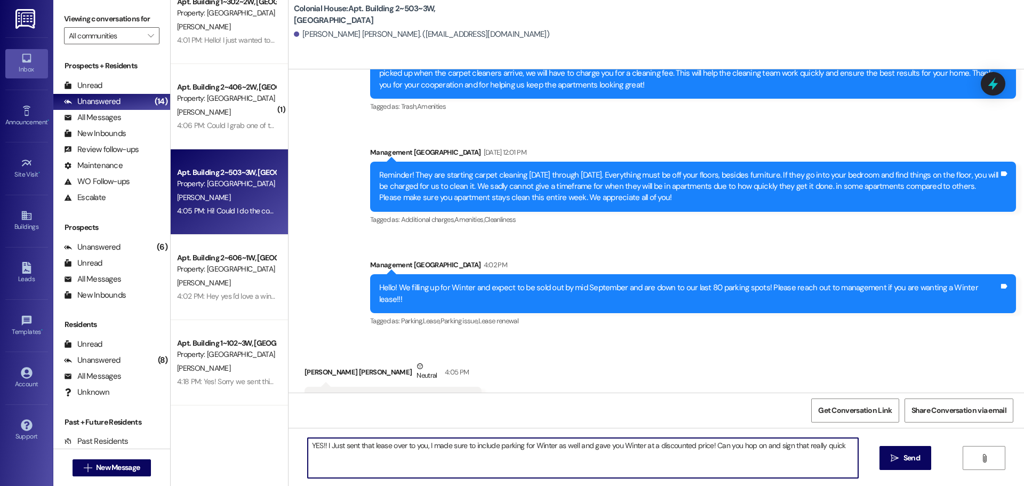
type textarea "YES!! I Just sent that lease over to you, I made sure to include parking for Wi…"
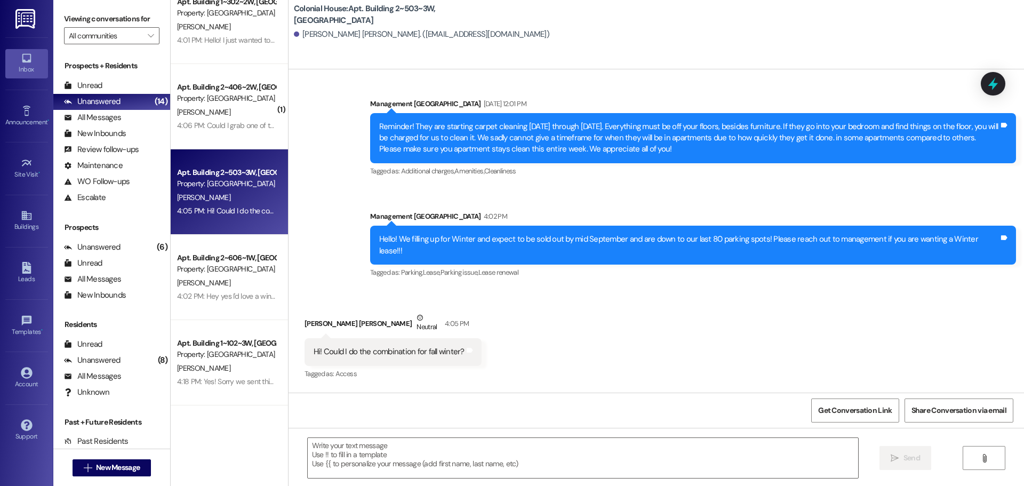
scroll to position [5146, 0]
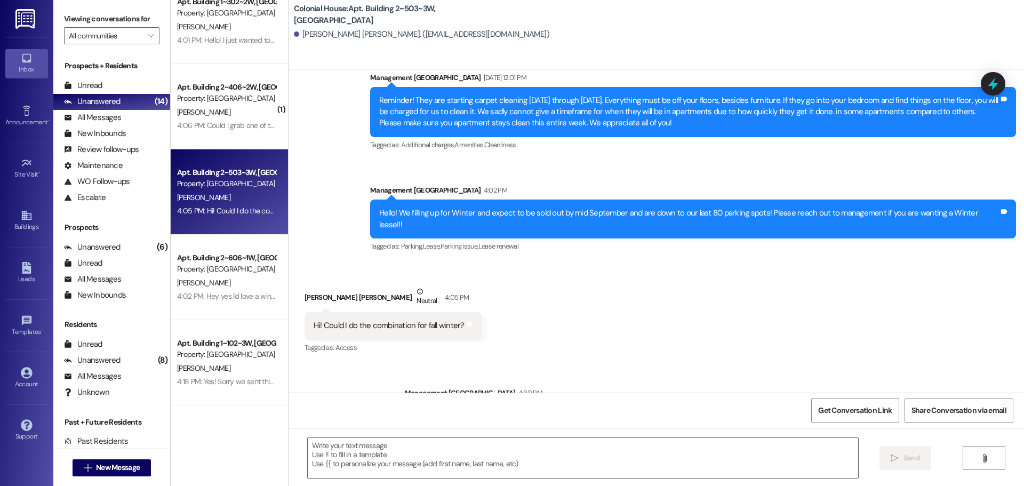
click at [570, 410] on div "YES!! I Just sent that lease over to you, I made sure to include parking for Wi…" at bounding box center [706, 415] width 585 height 11
copy div "YES!! I Just sent that lease over to you, I made sure to include parking for Wi…"
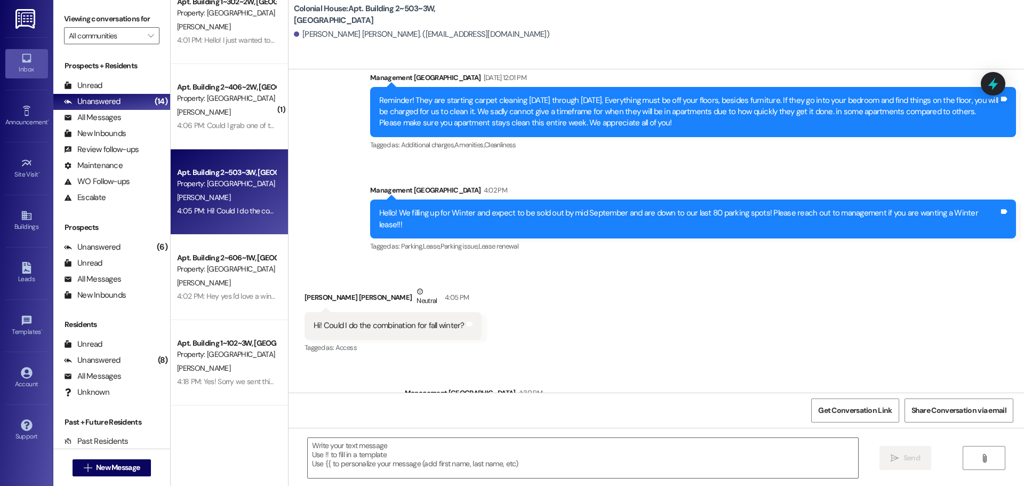
scroll to position [0, 0]
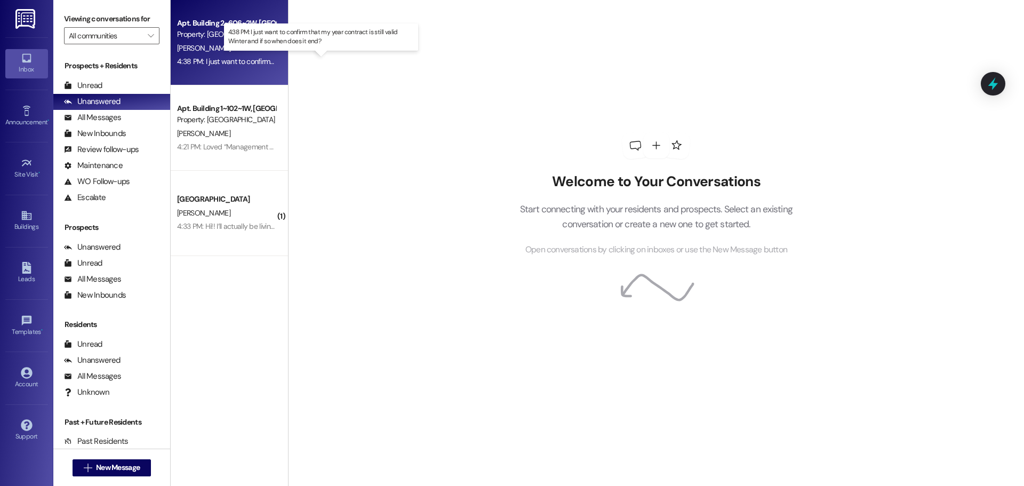
click at [218, 57] on div "4:38 PM: I just want to confirm that my year contract is still valid Winter and…" at bounding box center [329, 62] width 305 height 10
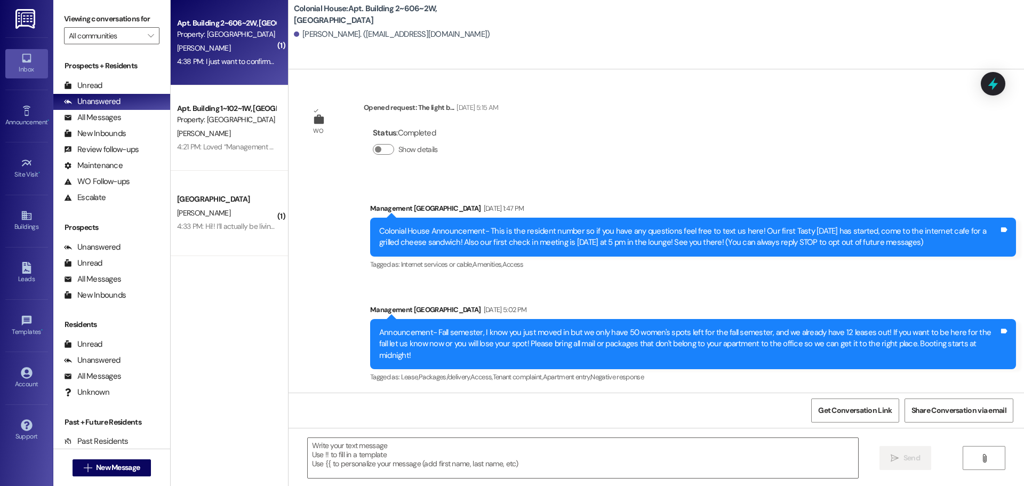
scroll to position [34485, 0]
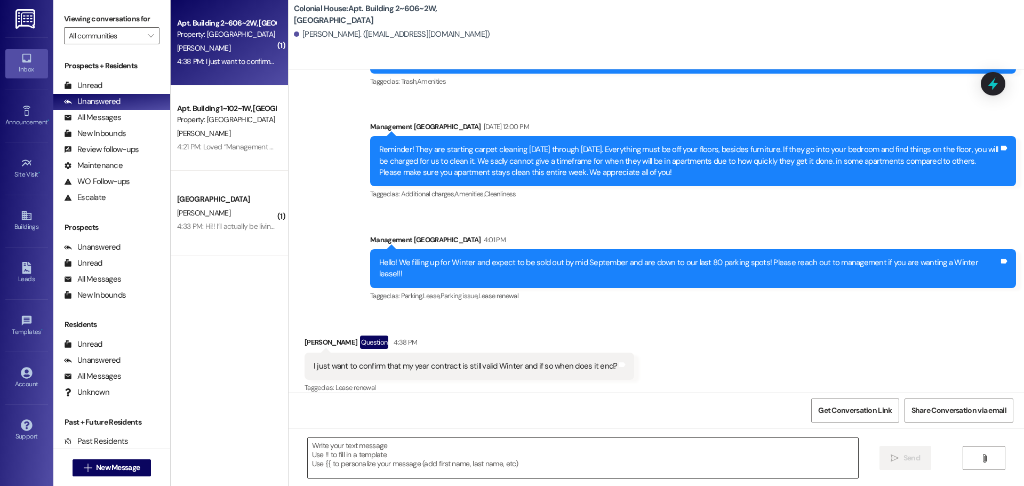
click at [341, 451] on textarea at bounding box center [583, 458] width 551 height 40
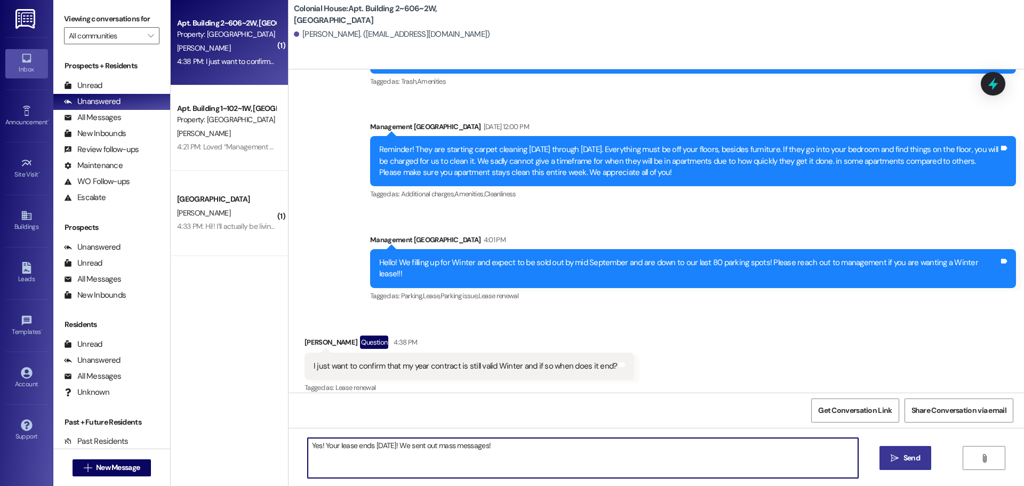
type textarea "Yes! Your lease ends April 11th! We sent out mass messages!"
click at [896, 464] on span " Send" at bounding box center [906, 457] width 34 height 11
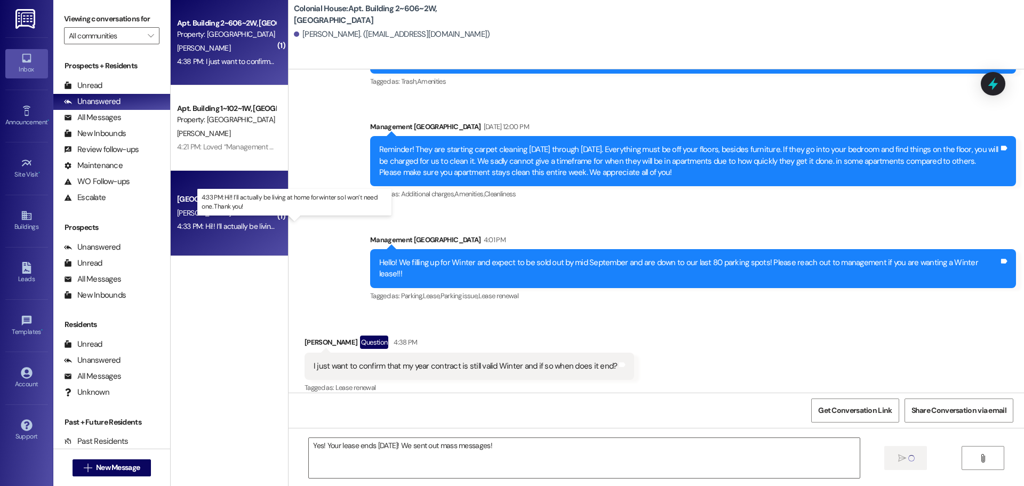
click at [227, 226] on div "4:33 PM: Hi!! I’ll actually be living at home for winter so I won’t need one. T…" at bounding box center [304, 226] width 254 height 10
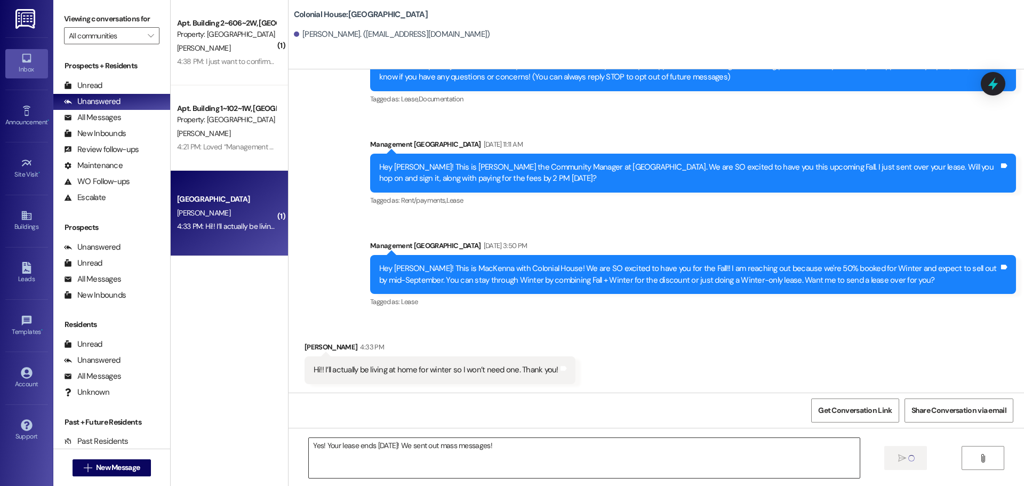
scroll to position [87, 0]
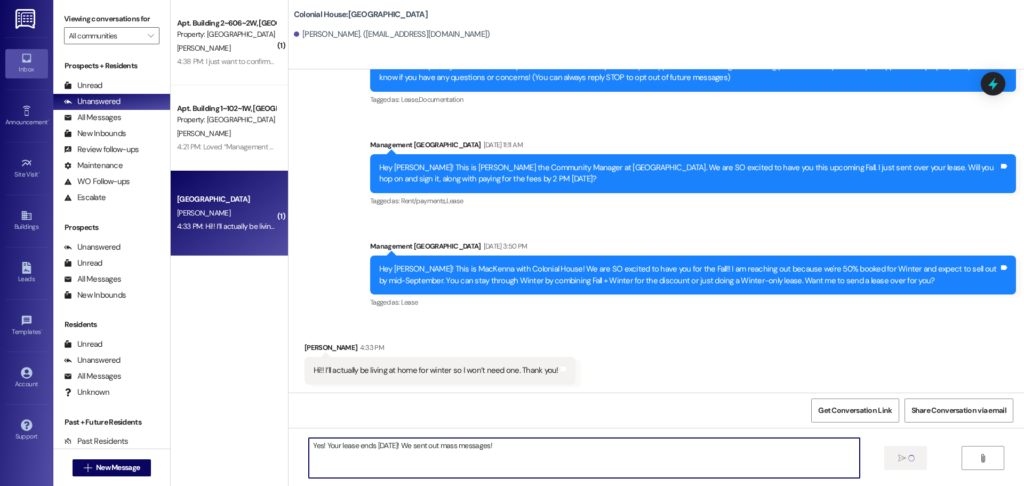
click at [489, 442] on textarea "Yes! Your lease ends April 11th! We sent out mass messages!" at bounding box center [584, 458] width 551 height 40
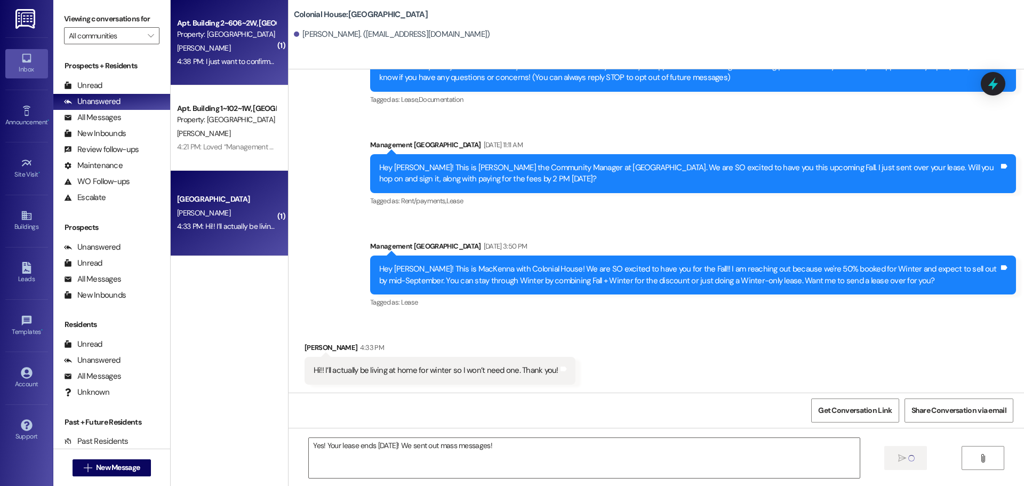
click at [205, 62] on div "4:38 PM: I just want to confirm that my year contract is still valid Winter and…" at bounding box center [329, 62] width 305 height 10
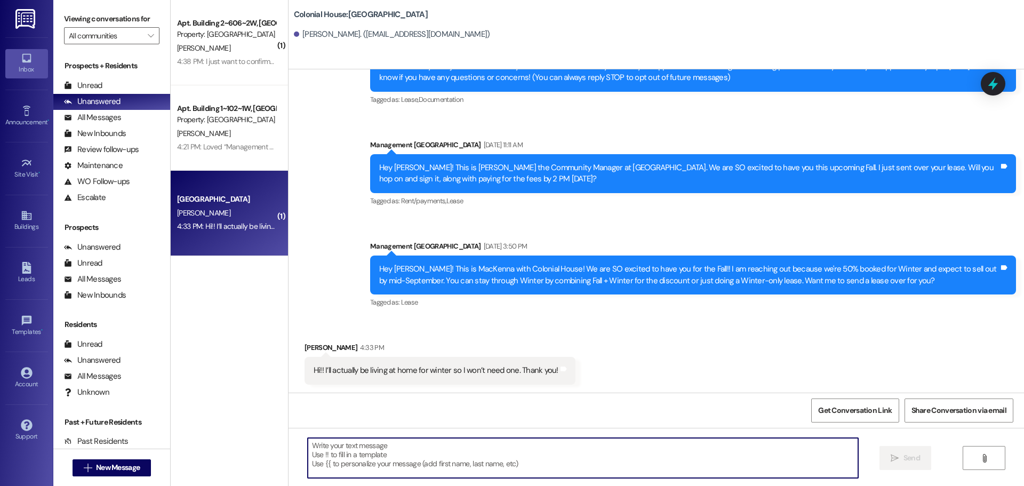
click at [365, 449] on textarea at bounding box center [583, 458] width 551 height 40
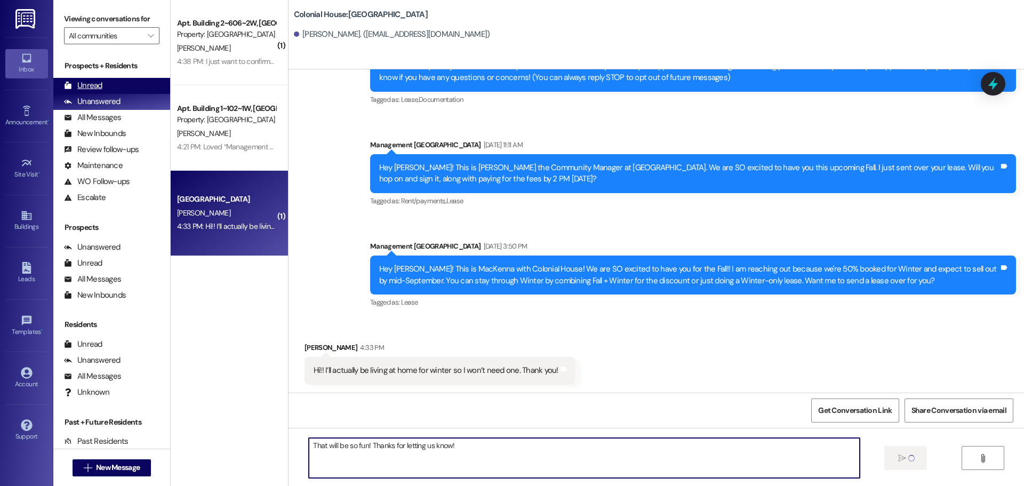
type textarea "That will be so fun! Thanks for letting us know!"
click at [62, 80] on div "Unread (0)" at bounding box center [111, 86] width 117 height 16
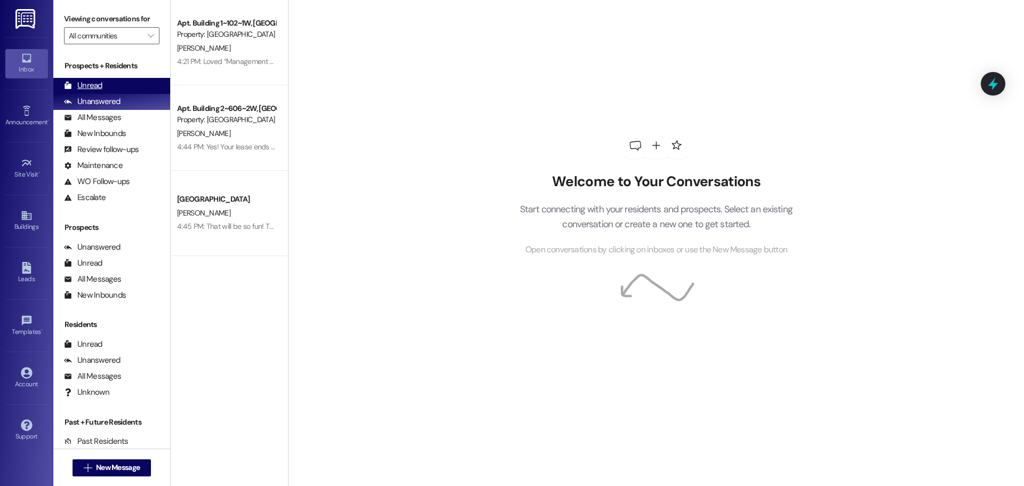
click at [102, 83] on div "Unread (0)" at bounding box center [111, 86] width 117 height 16
